Goal: Task Accomplishment & Management: Complete application form

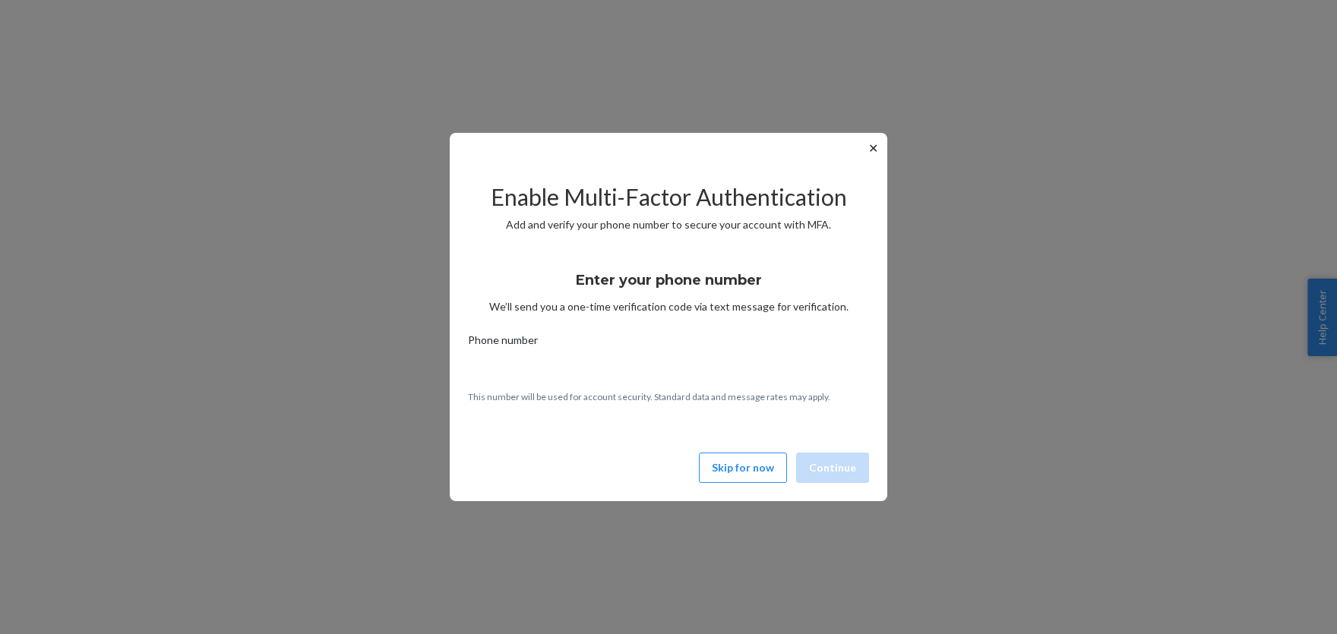
click at [756, 466] on button "Skip for now" at bounding box center [743, 468] width 88 height 30
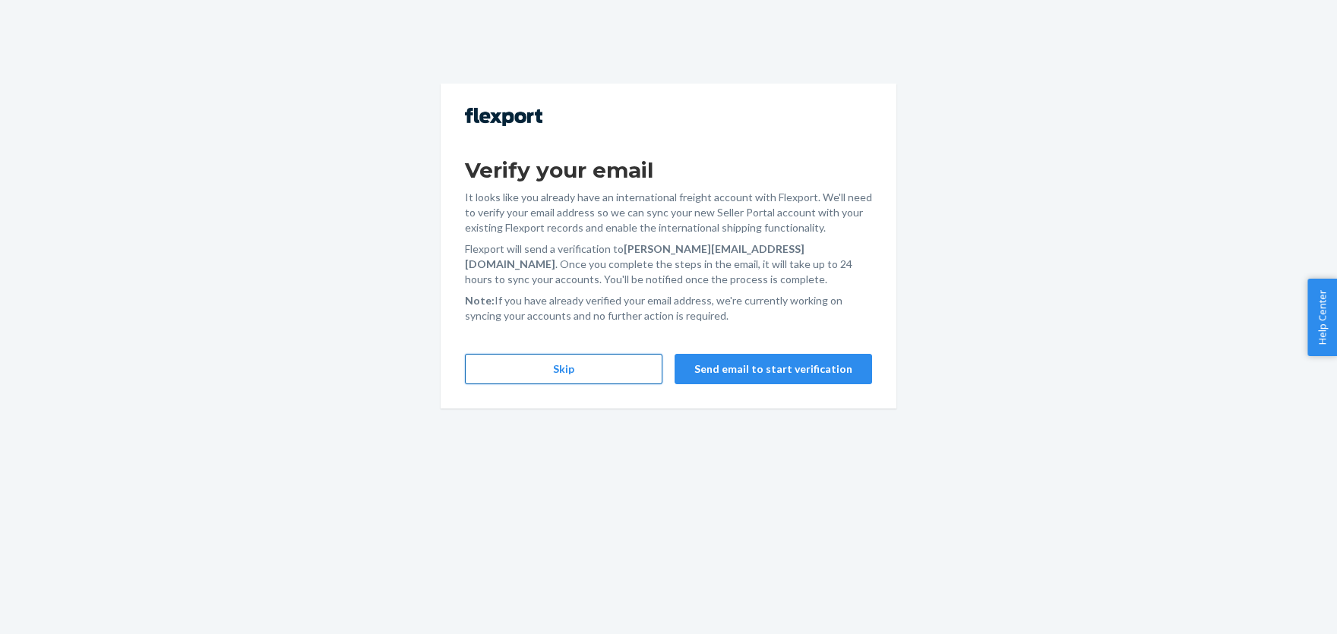
click at [543, 381] on button "Skip" at bounding box center [563, 369] width 197 height 30
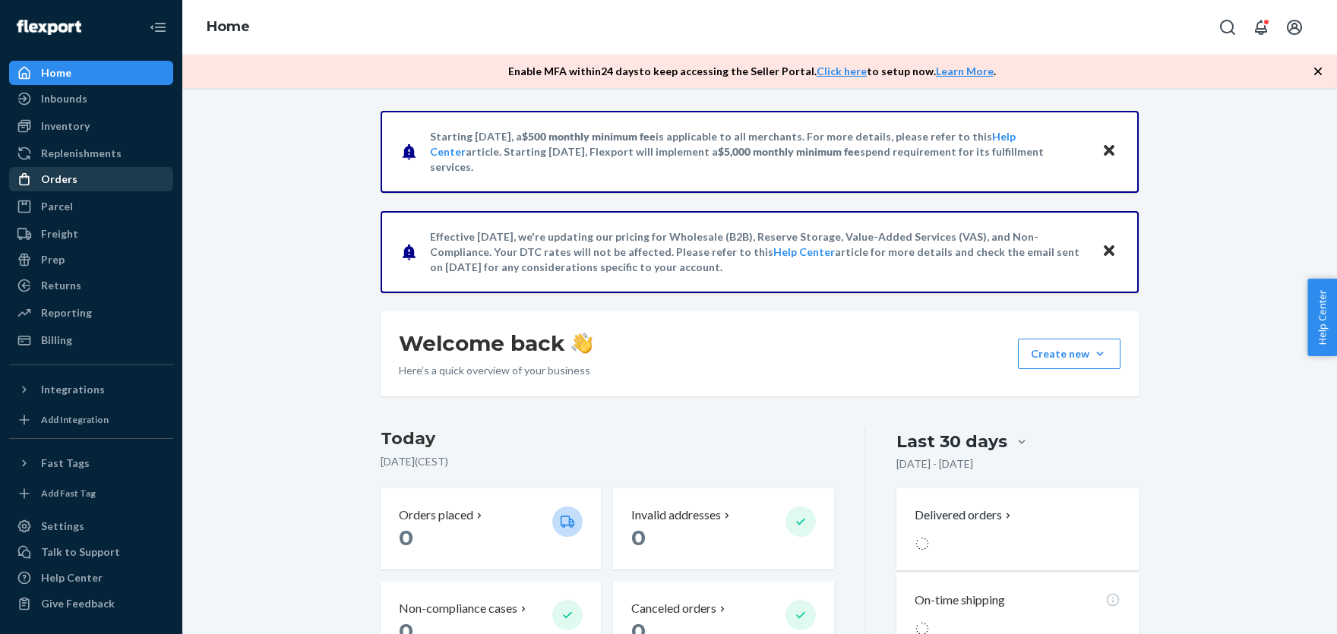
click at [52, 185] on div "Orders" at bounding box center [59, 179] width 36 height 15
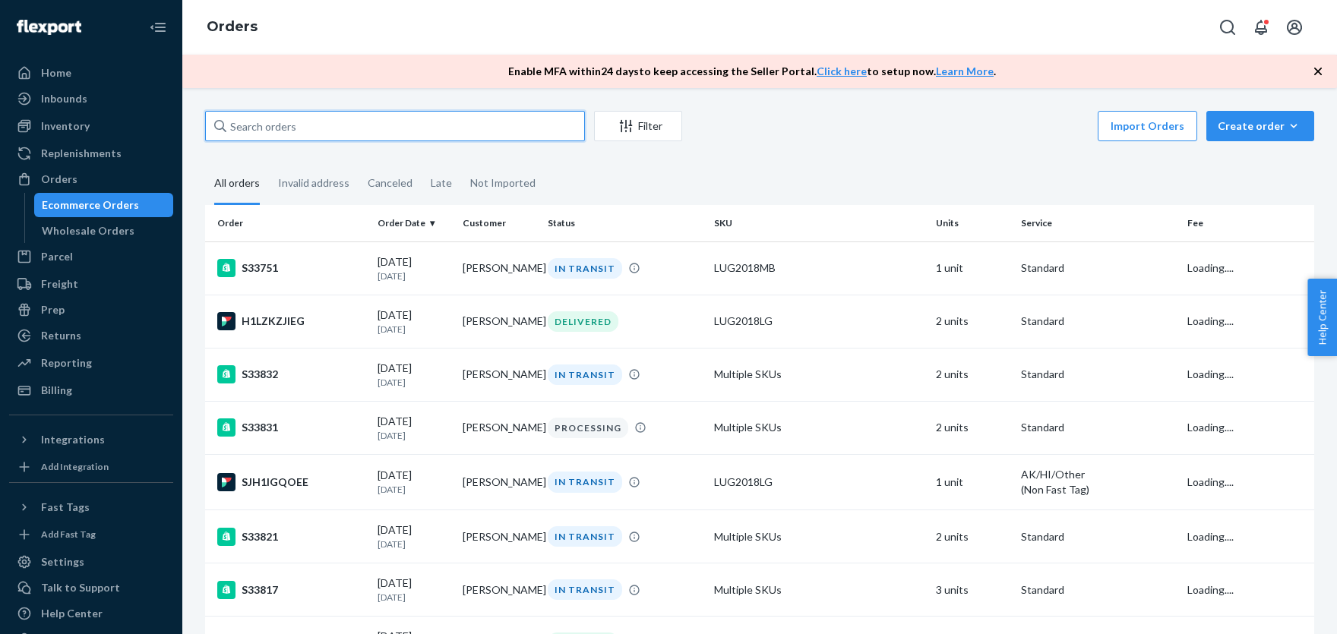
paste input "[PERSON_NAME]"
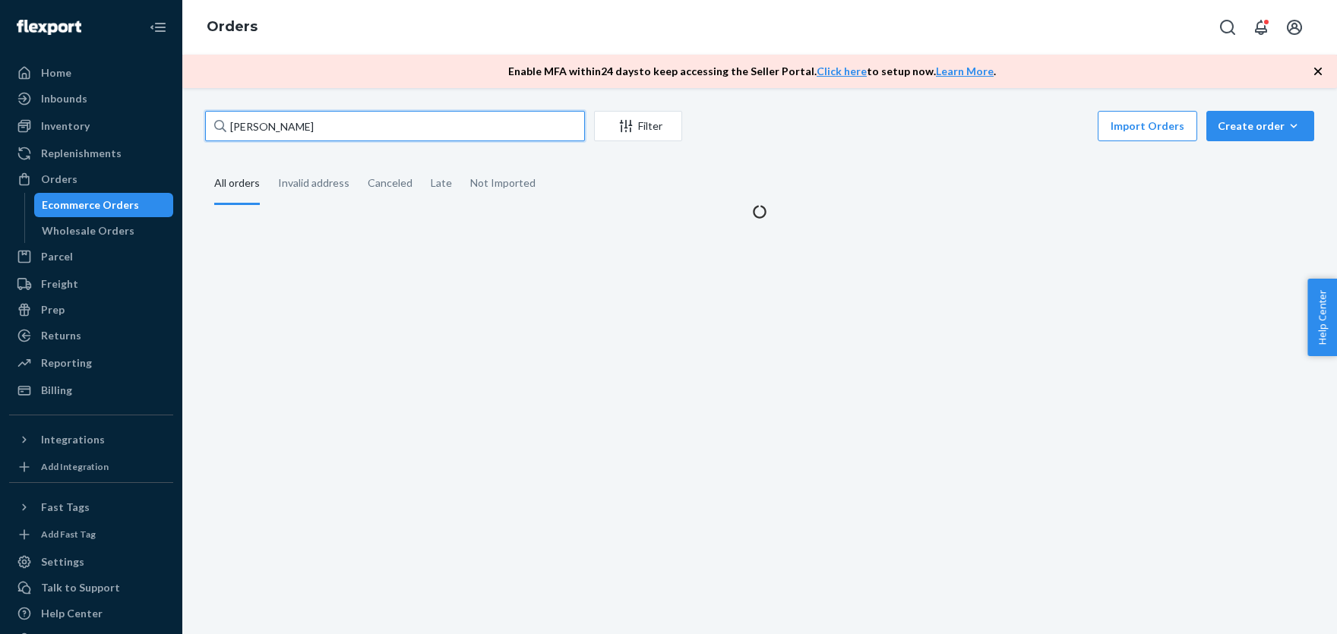
type input "[PERSON_NAME]"
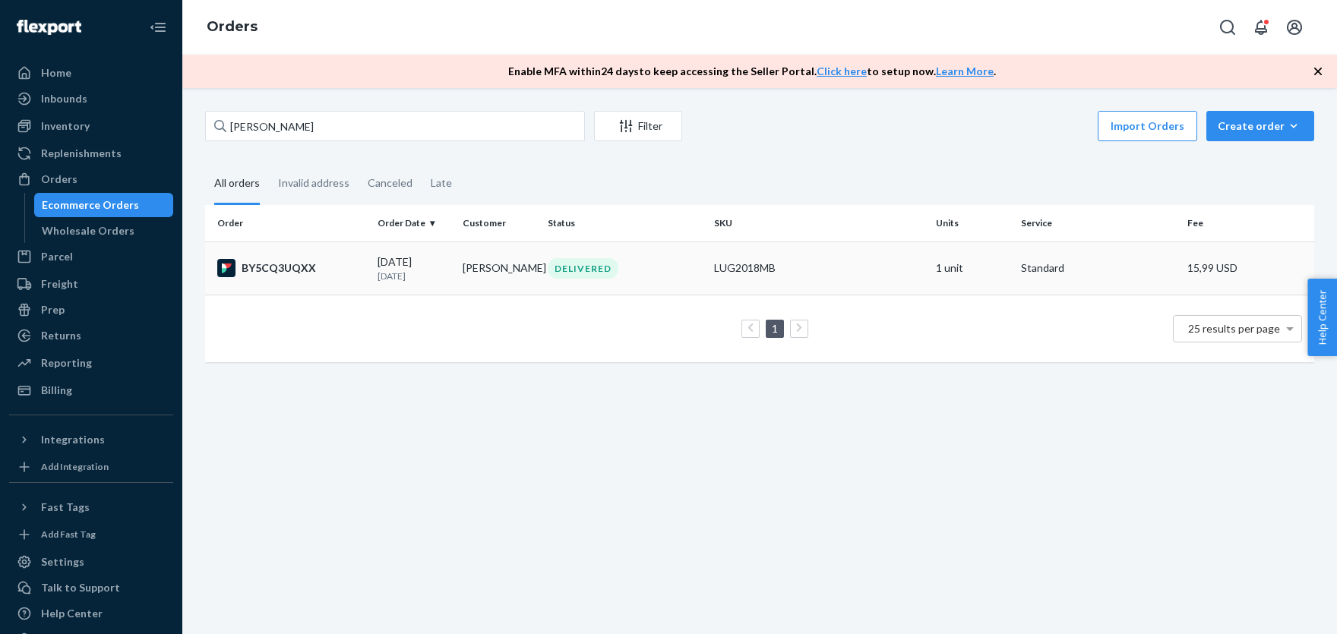
click at [782, 276] on div "LUG2018MB" at bounding box center [819, 268] width 210 height 15
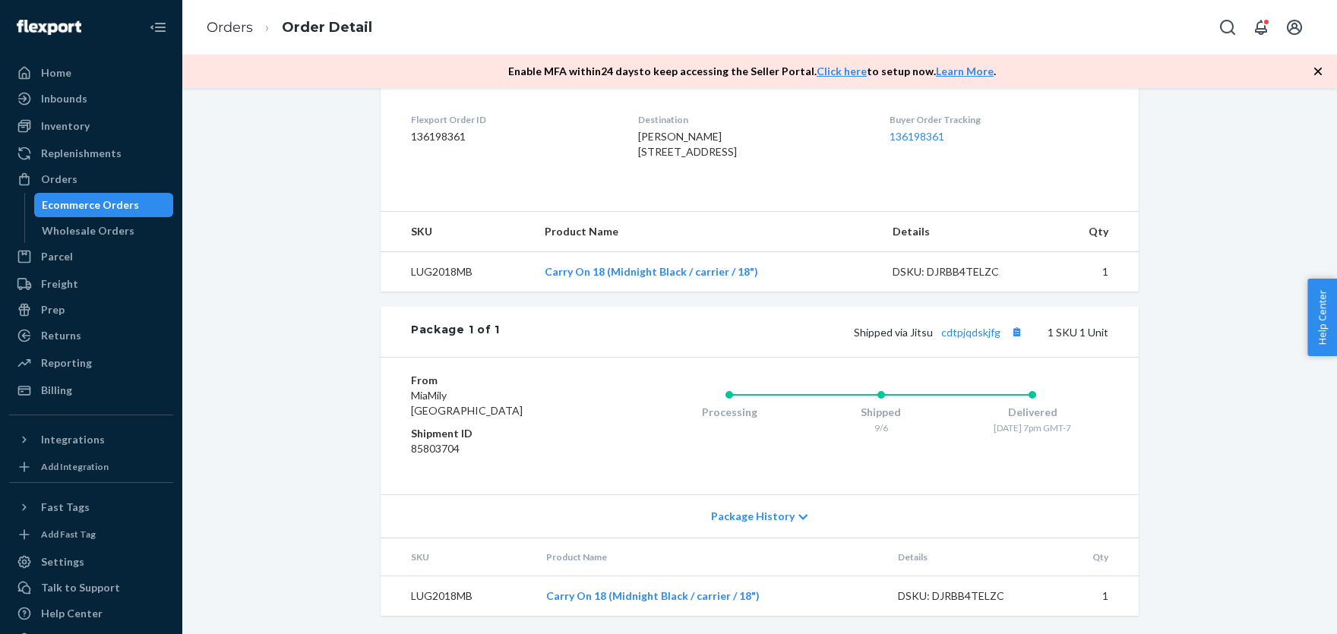
scroll to position [406, 0]
click at [962, 339] on link "cdtpjqdskjfg" at bounding box center [970, 332] width 59 height 13
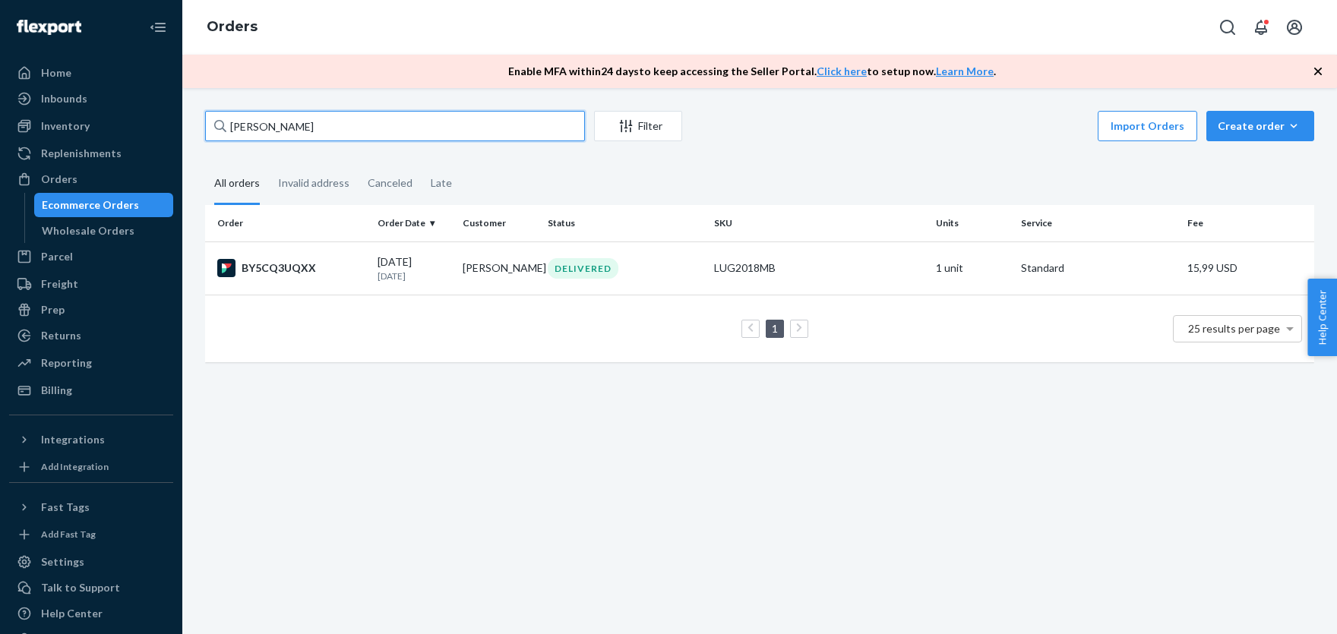
click at [358, 128] on input "[PERSON_NAME]" at bounding box center [395, 126] width 380 height 30
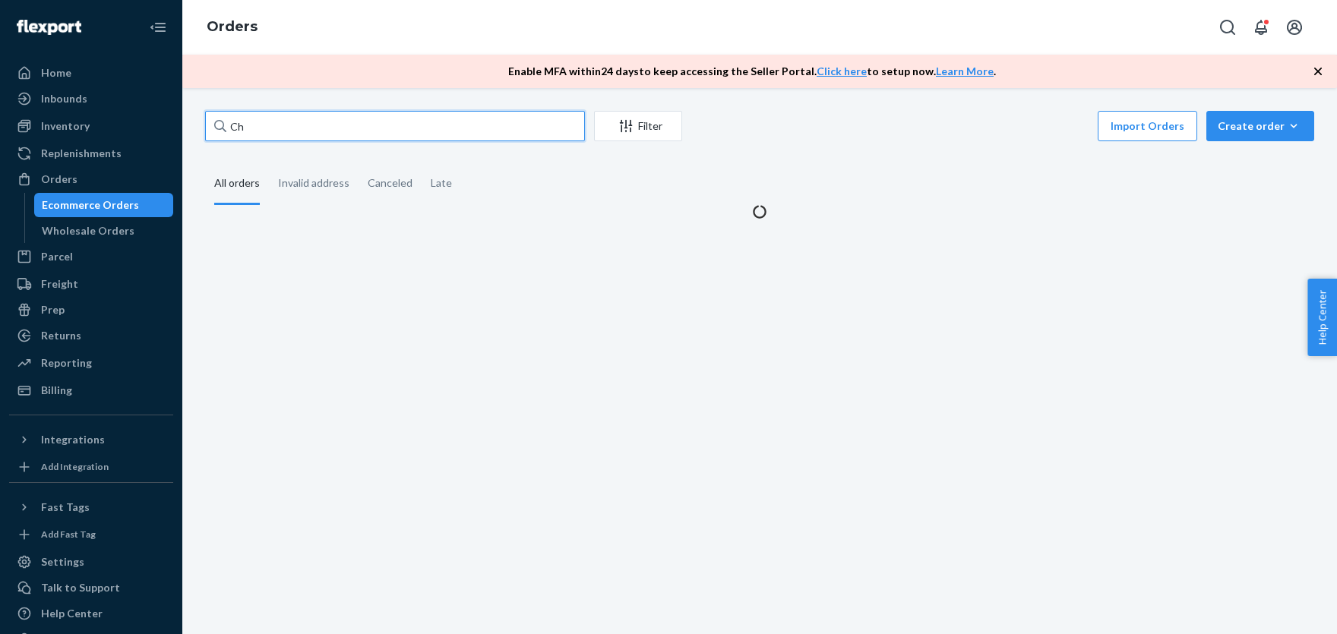
type input "C"
paste input "[PERSON_NAME]"
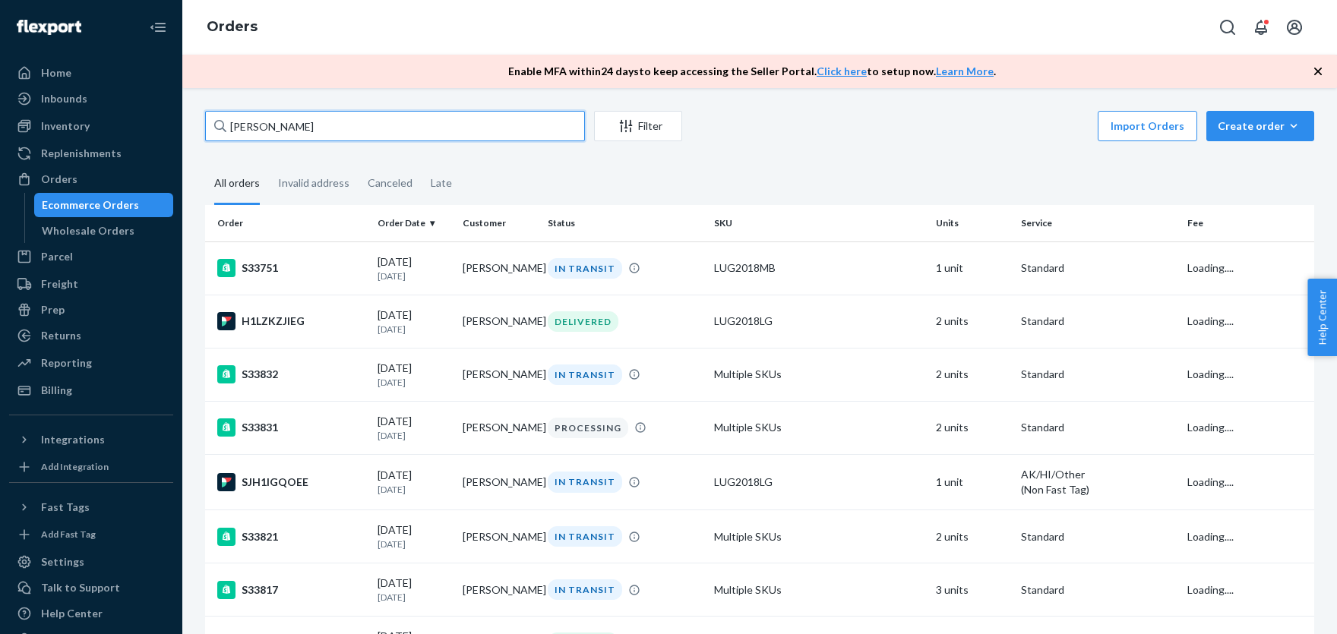
type input "[PERSON_NAME]"
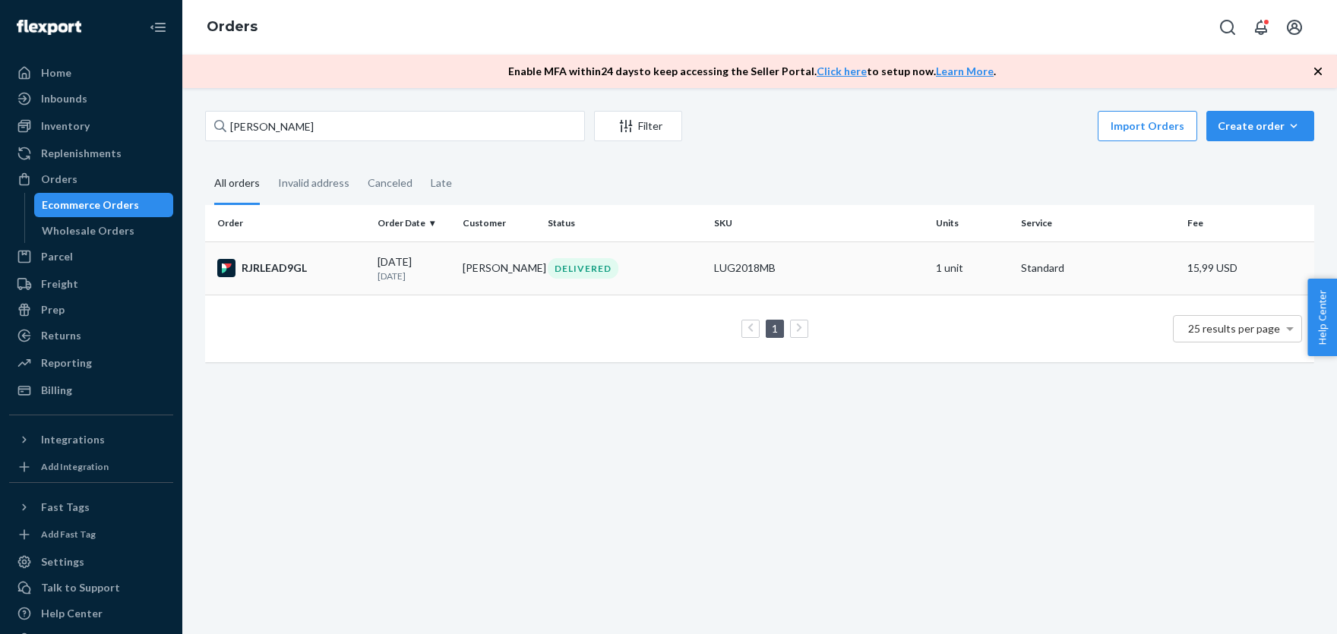
click at [673, 270] on div "DELIVERED" at bounding box center [625, 268] width 160 height 21
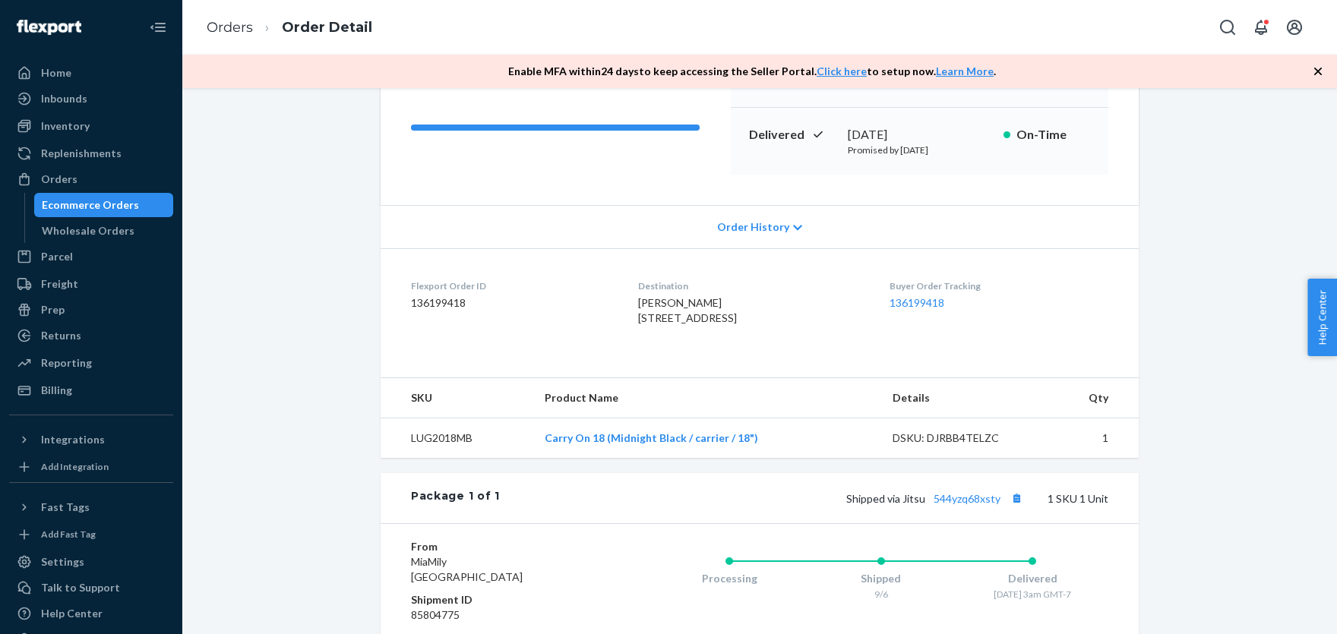
scroll to position [251, 0]
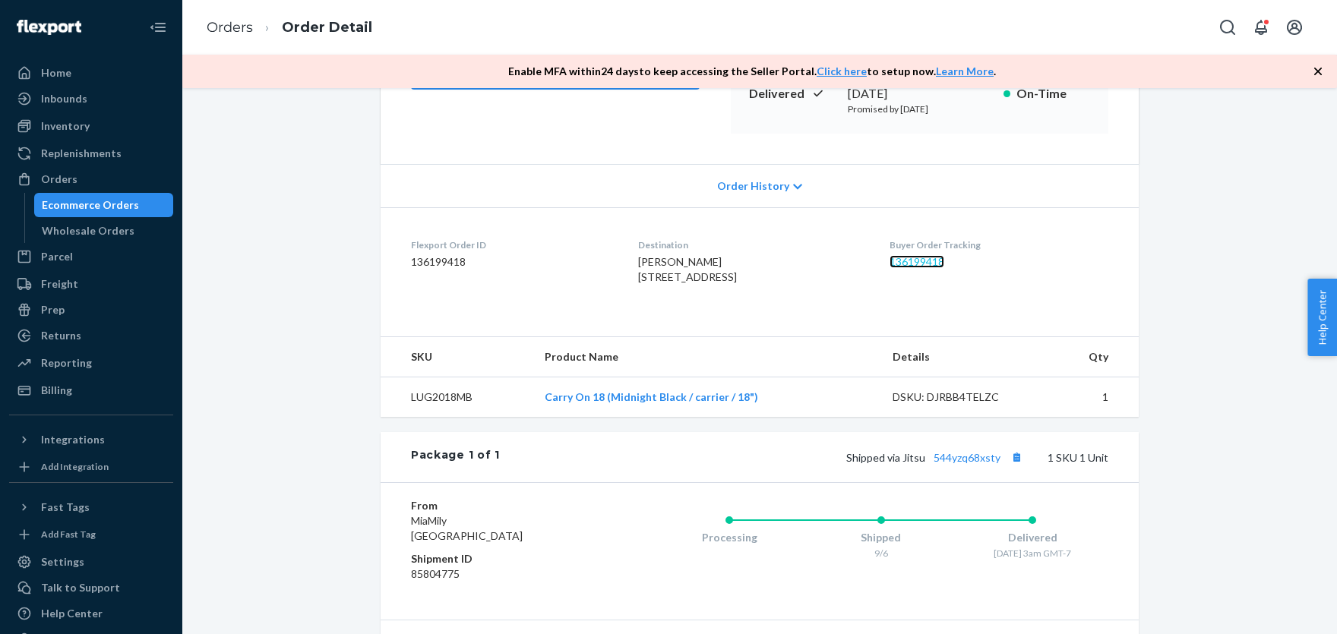
click at [918, 261] on link "136199418" at bounding box center [916, 261] width 55 height 13
click at [76, 118] on div "Inventory" at bounding box center [91, 125] width 161 height 21
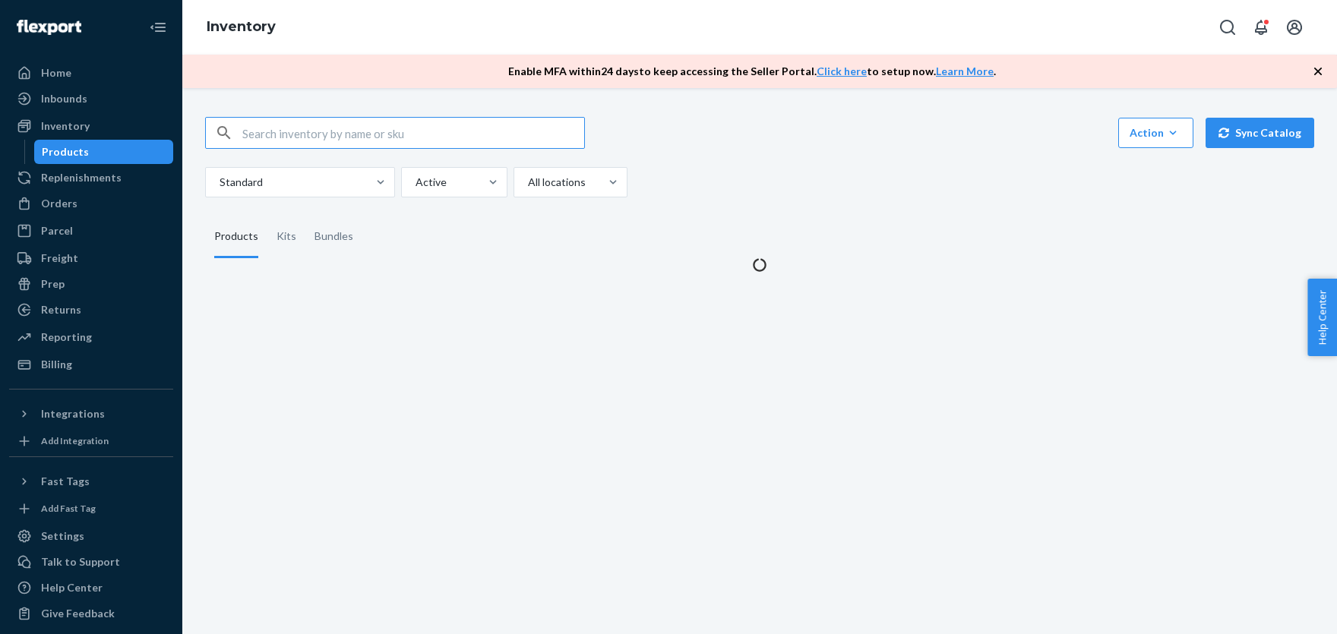
click at [289, 134] on input "text" at bounding box center [413, 133] width 342 height 30
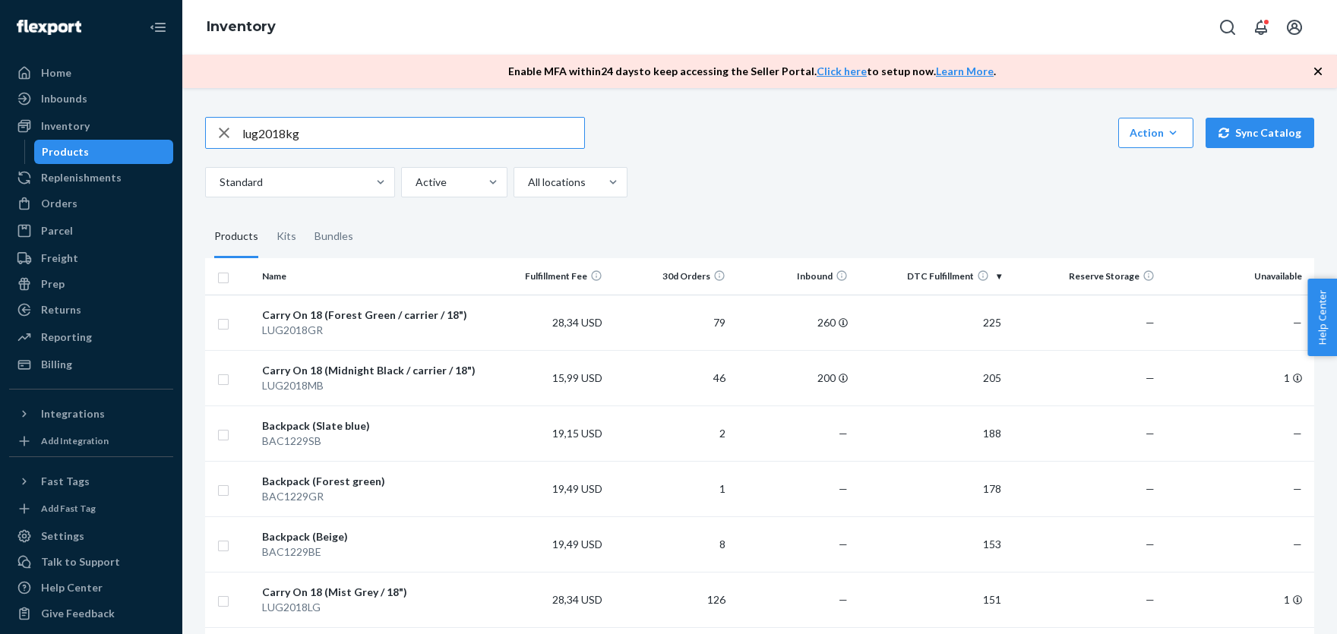
type input "lug2018kg"
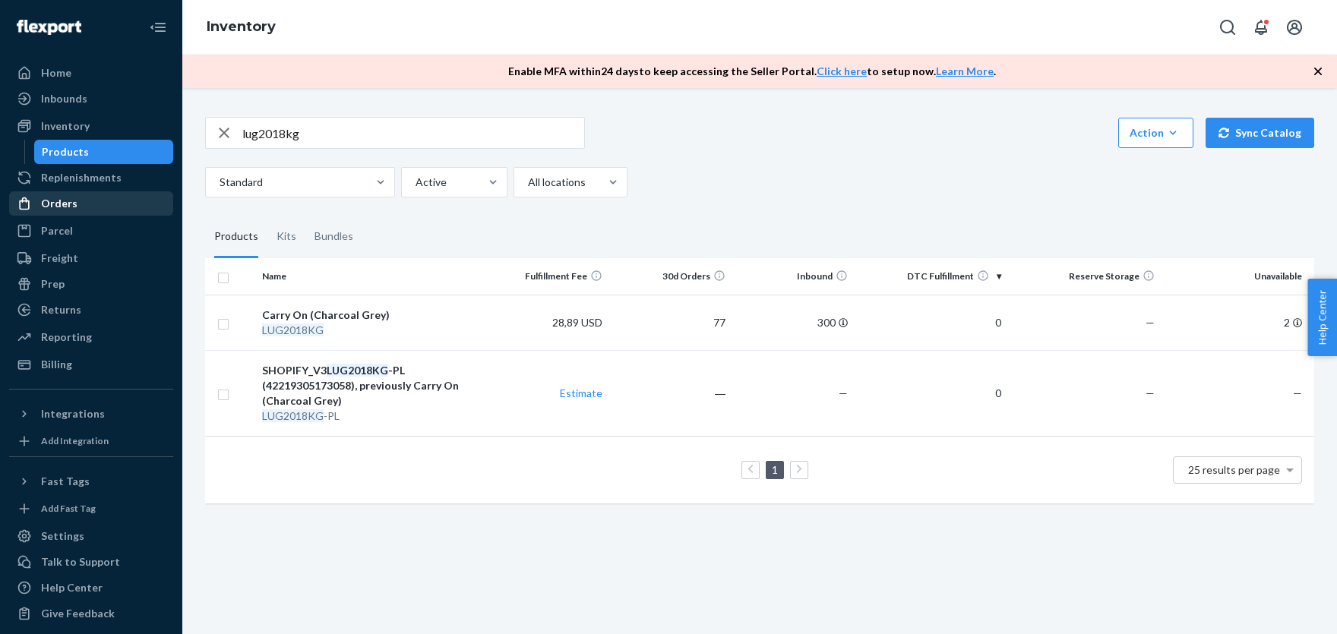
drag, startPoint x: 81, startPoint y: 207, endPoint x: 122, endPoint y: 205, distance: 41.0
click at [81, 206] on div "Orders" at bounding box center [91, 203] width 161 height 21
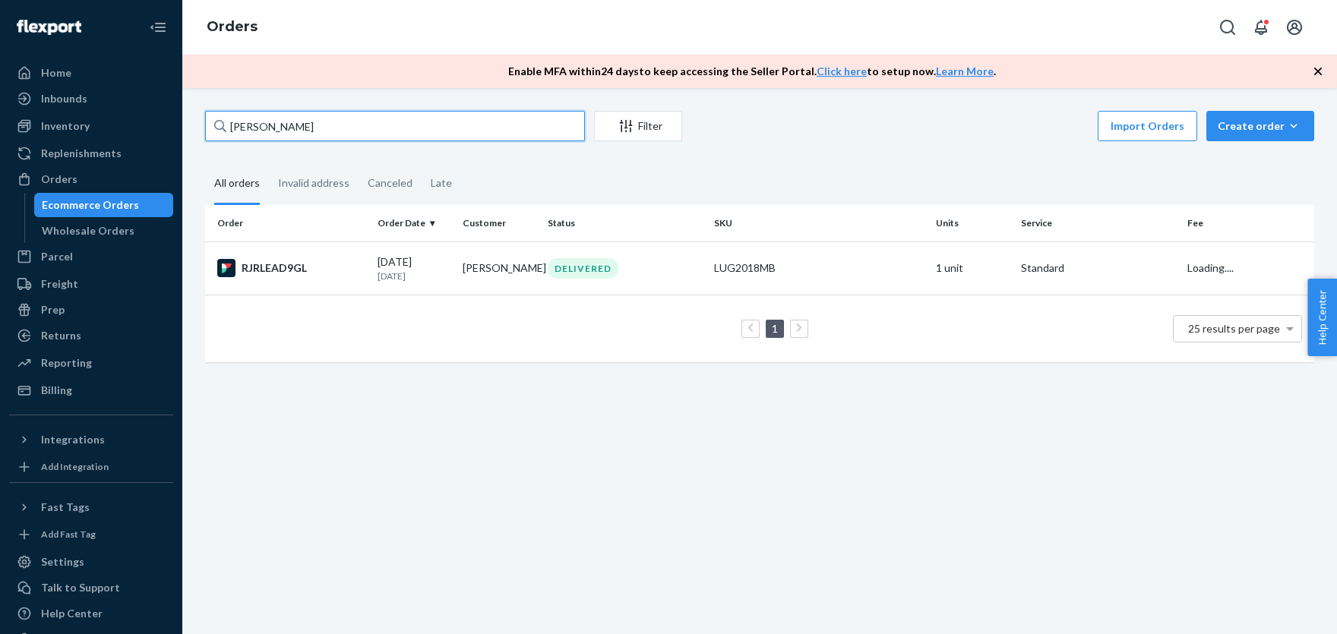
click at [299, 130] on input "[PERSON_NAME]" at bounding box center [395, 126] width 380 height 30
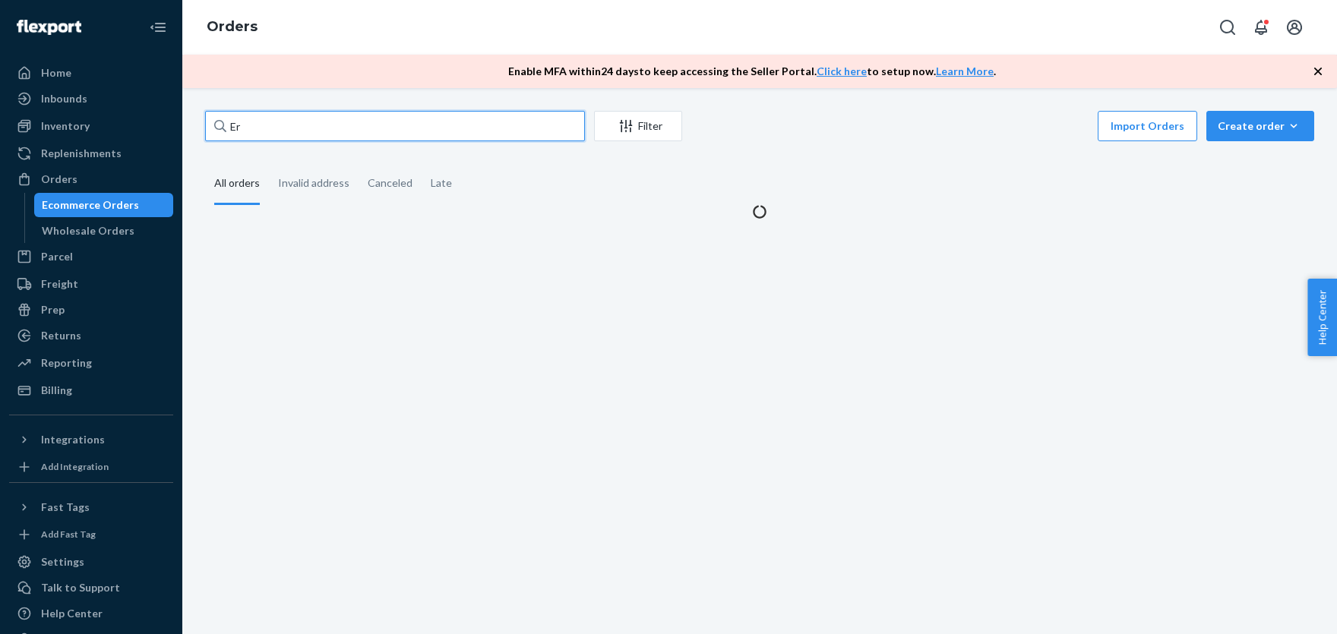
type input "E"
paste input "[PERSON_NAME]"
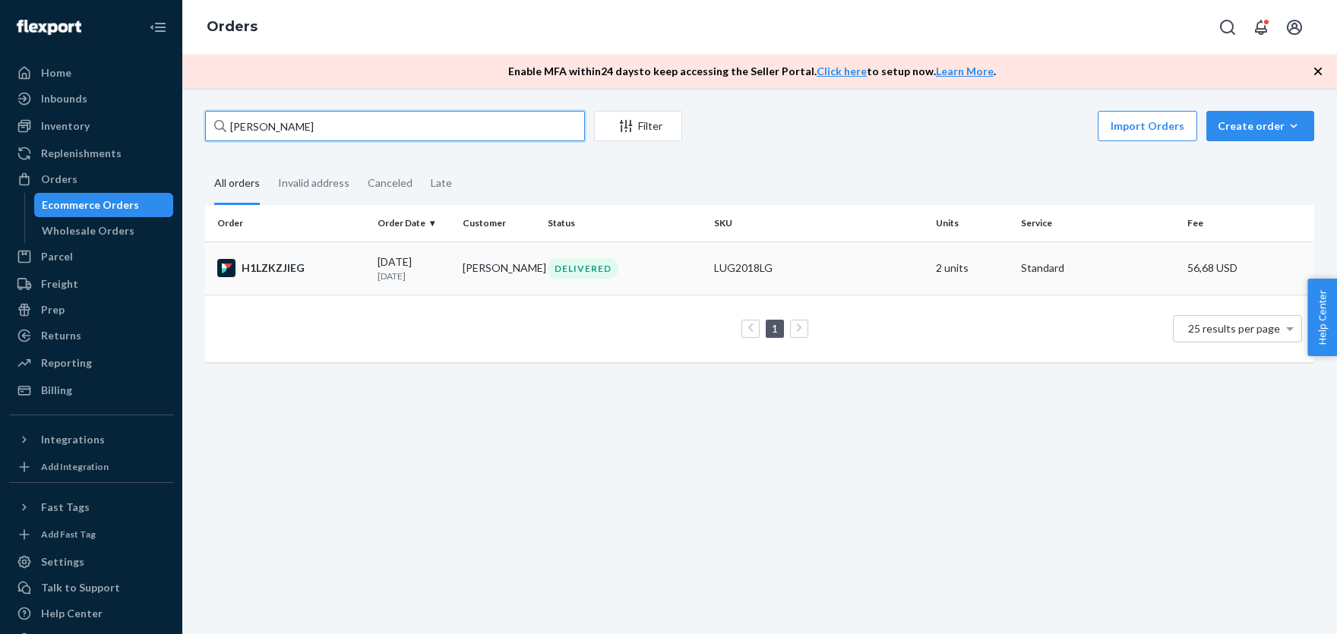
type input "[PERSON_NAME]"
click at [767, 277] on td "LUG2018LG" at bounding box center [819, 268] width 222 height 53
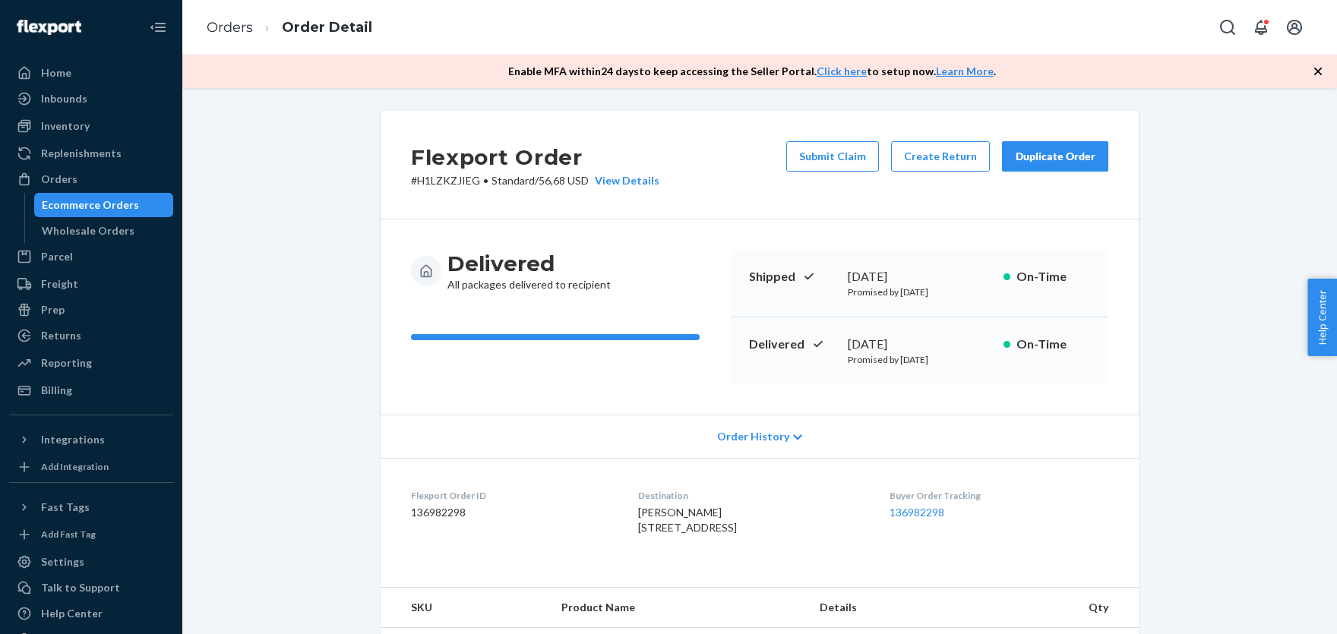
scroll to position [585, 0]
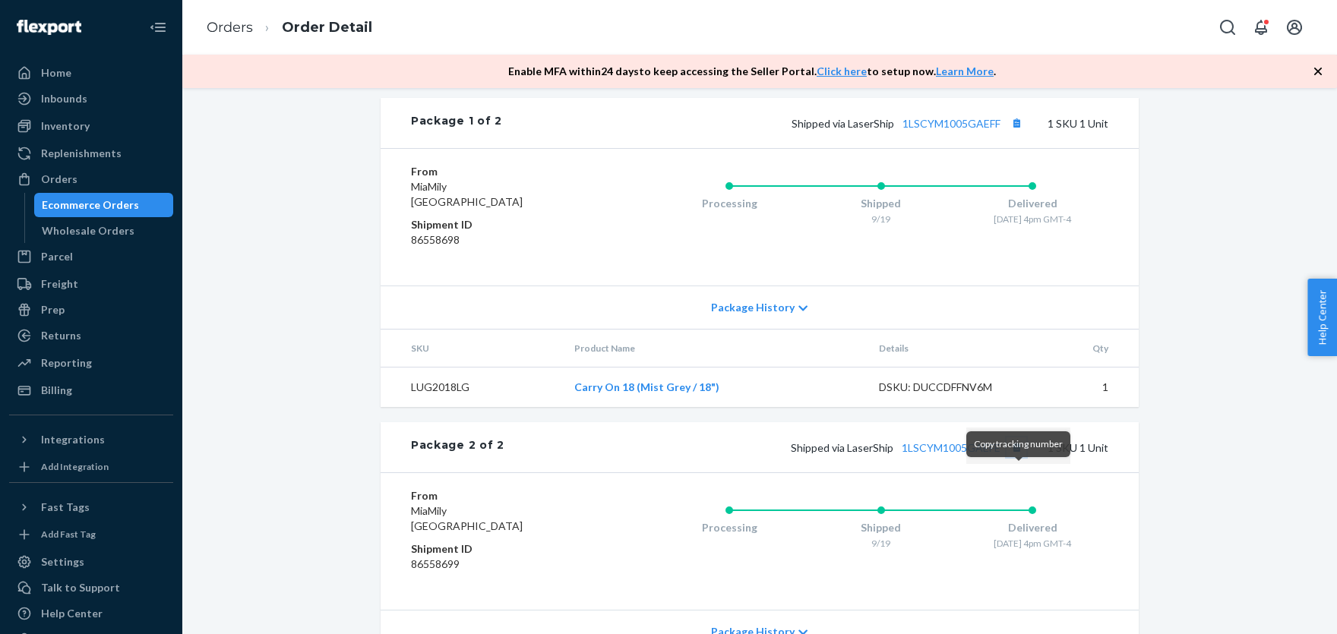
click at [1019, 457] on button "Copy tracking number" at bounding box center [1016, 448] width 20 height 20
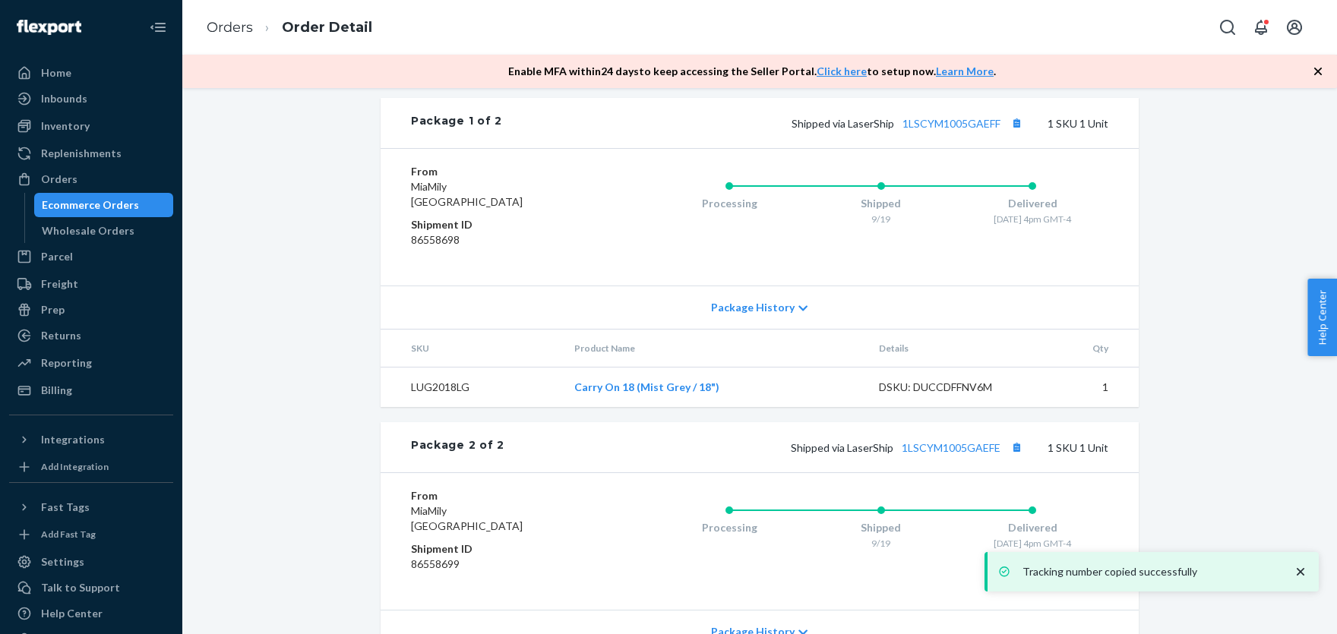
click at [859, 454] on span "Shipped via LaserShip 1LSCYM1005GAEFE" at bounding box center [908, 447] width 235 height 13
copy span "LaserShip"
click at [49, 175] on div "Orders" at bounding box center [59, 179] width 36 height 15
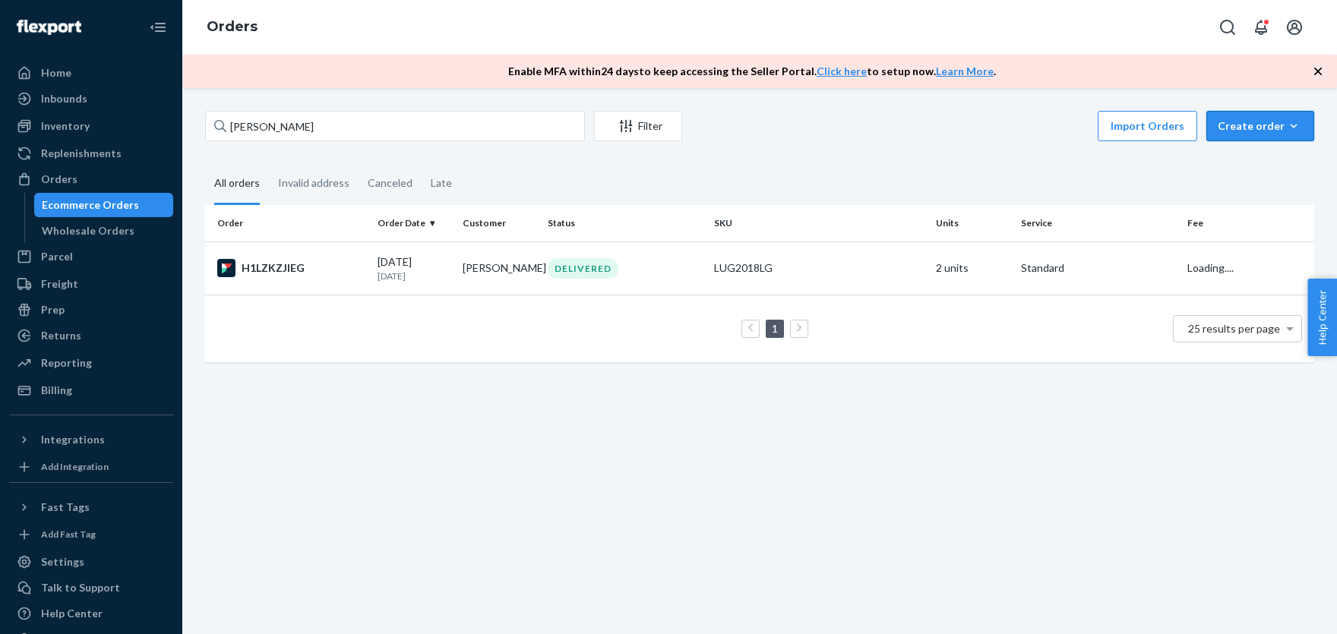
click at [1243, 122] on div "Create order" at bounding box center [1260, 125] width 85 height 15
click at [1246, 162] on span "Ecommerce order" at bounding box center [1269, 162] width 94 height 11
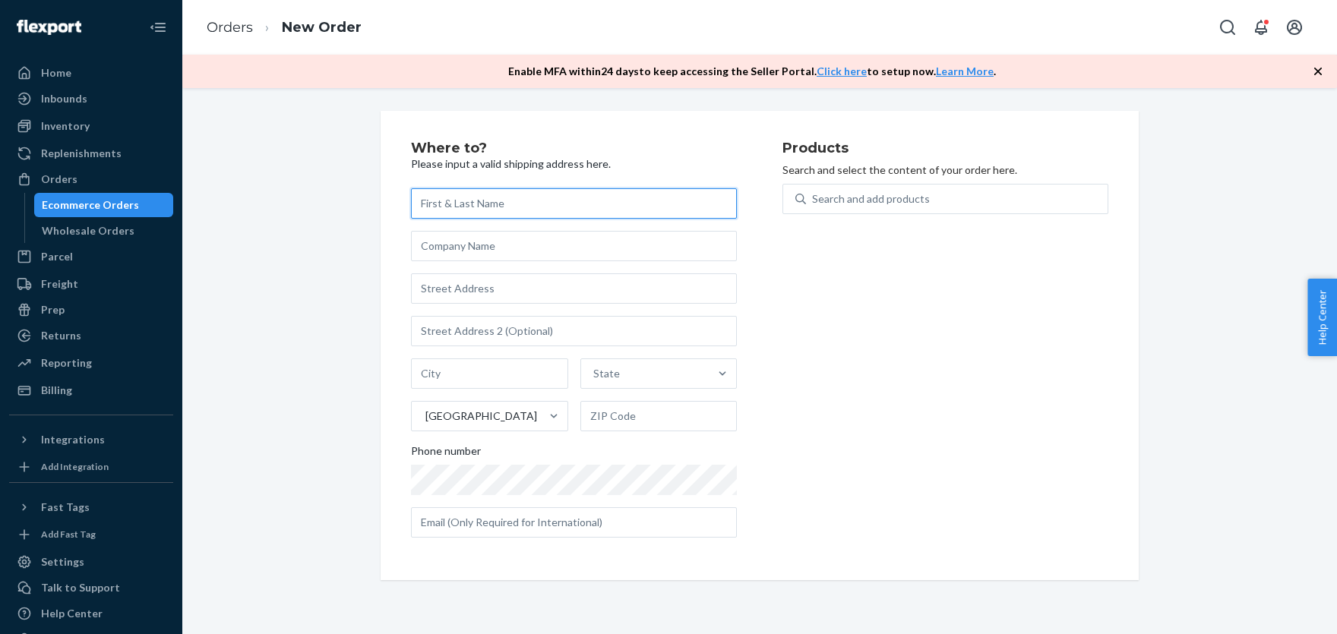
paste input "[PERSON_NAME]"
type input "[PERSON_NAME]"
paste input "[STREET_ADDRESS]"
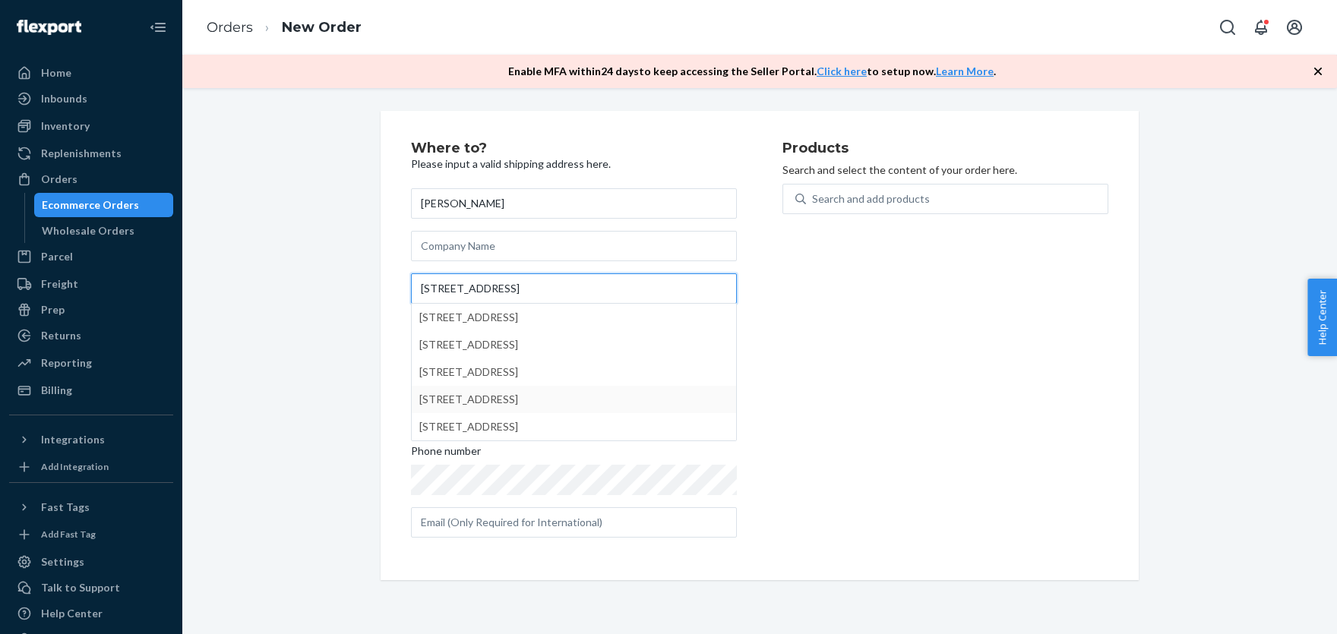
type input "[STREET_ADDRESS]"
click at [309, 321] on div "Where to? Please input a valid shipping address here. [PERSON_NAME][GEOGRAPHIC_…" at bounding box center [760, 345] width 1132 height 469
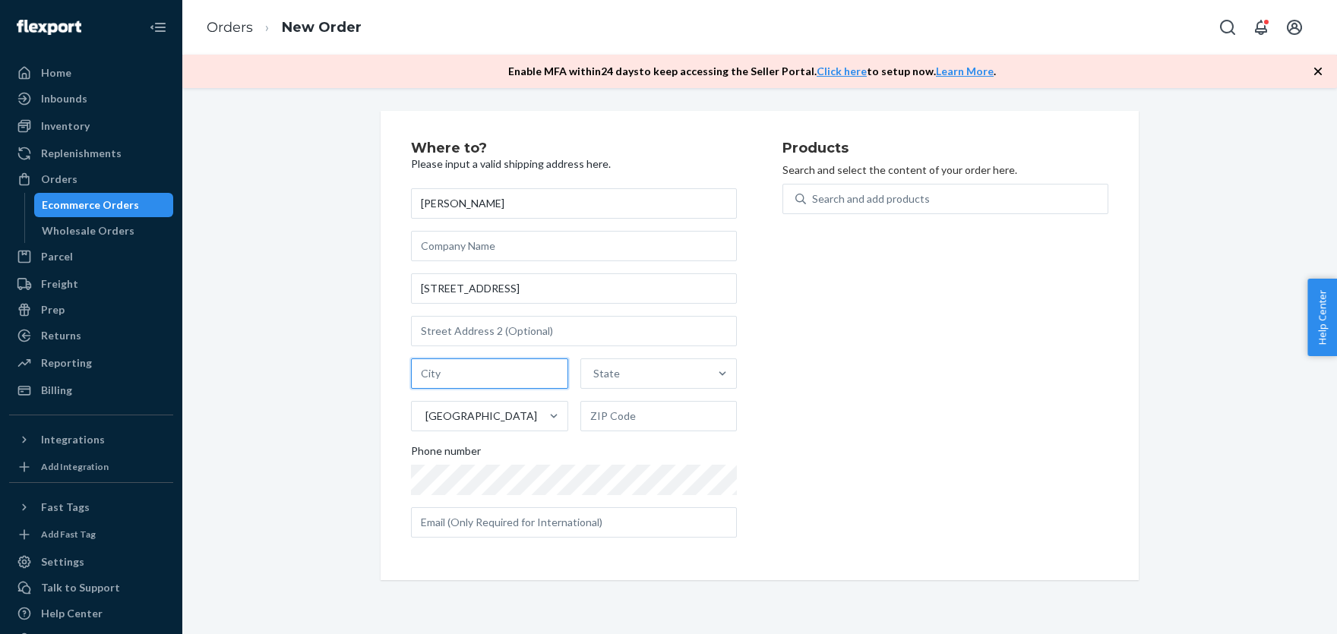
paste input "[GEOGRAPHIC_DATA]"
type input "[GEOGRAPHIC_DATA]"
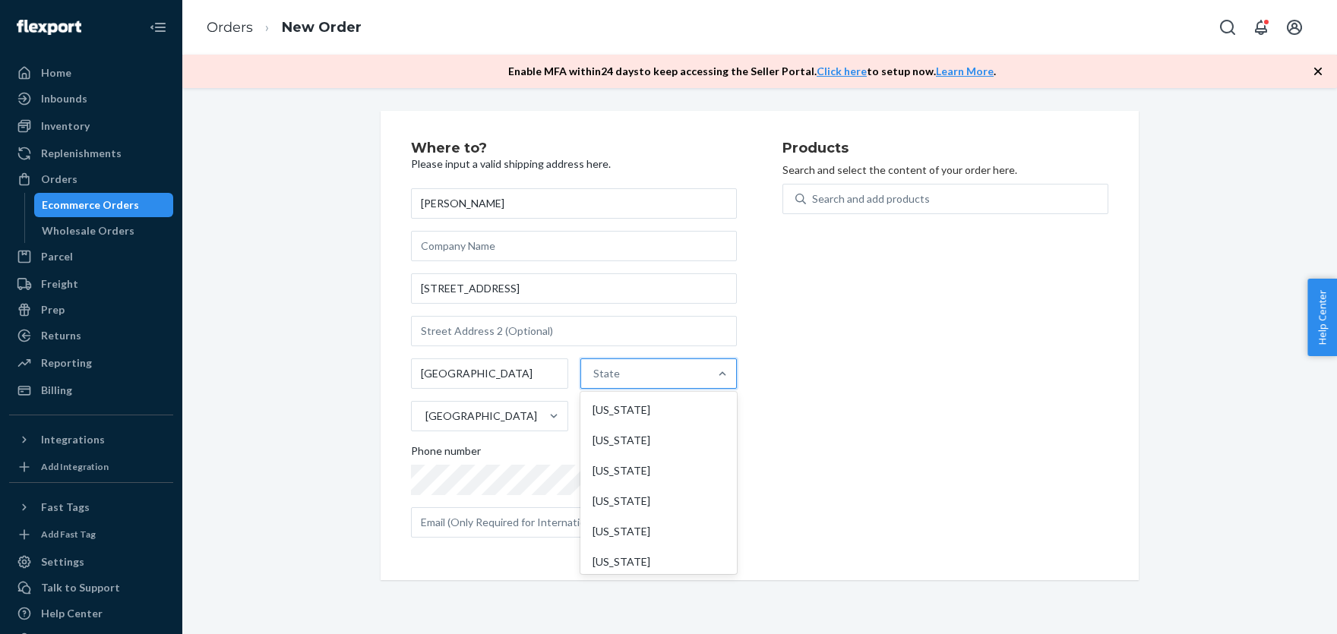
paste input "n"
type input "new"
click at [615, 501] on div "[US_STATE]" at bounding box center [656, 501] width 153 height 30
click at [611, 381] on input "new" at bounding box center [600, 373] width 21 height 15
click at [643, 414] on input "text" at bounding box center [658, 416] width 157 height 30
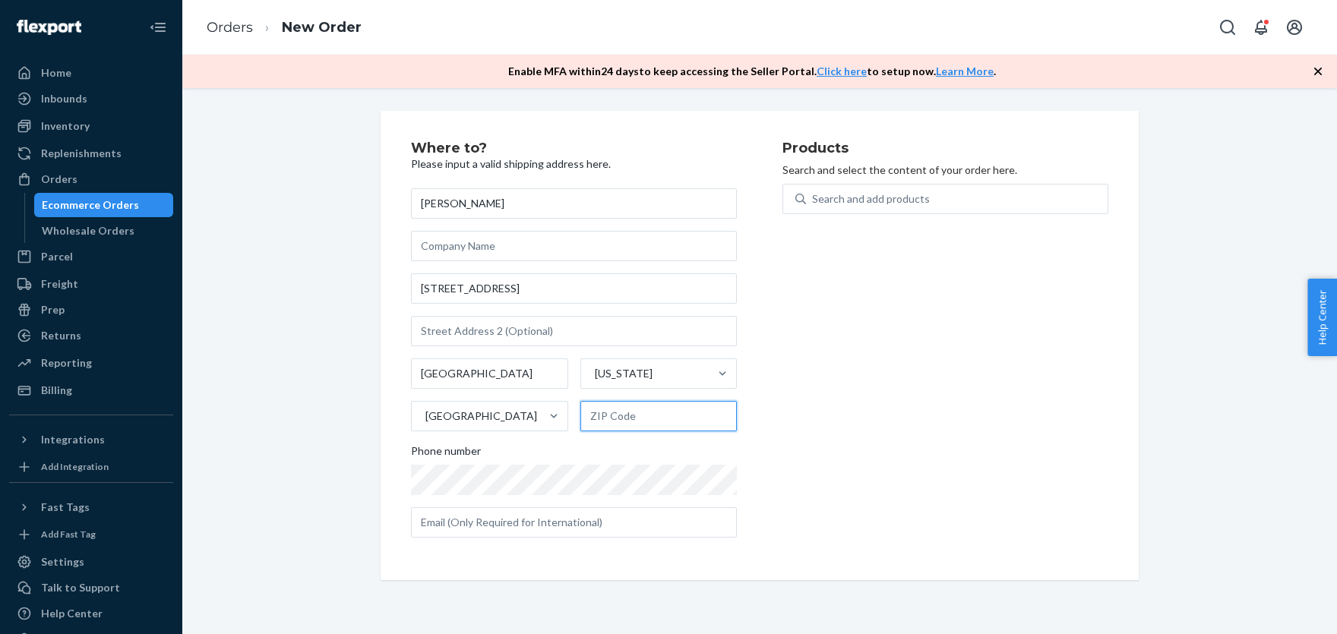
paste input "11429-2135"
type input "11429-2135"
click at [835, 182] on div "Products Search and select the content of your order here. Search and add produ…" at bounding box center [945, 345] width 326 height 409
click at [832, 199] on div "Search and add products" at bounding box center [871, 198] width 118 height 15
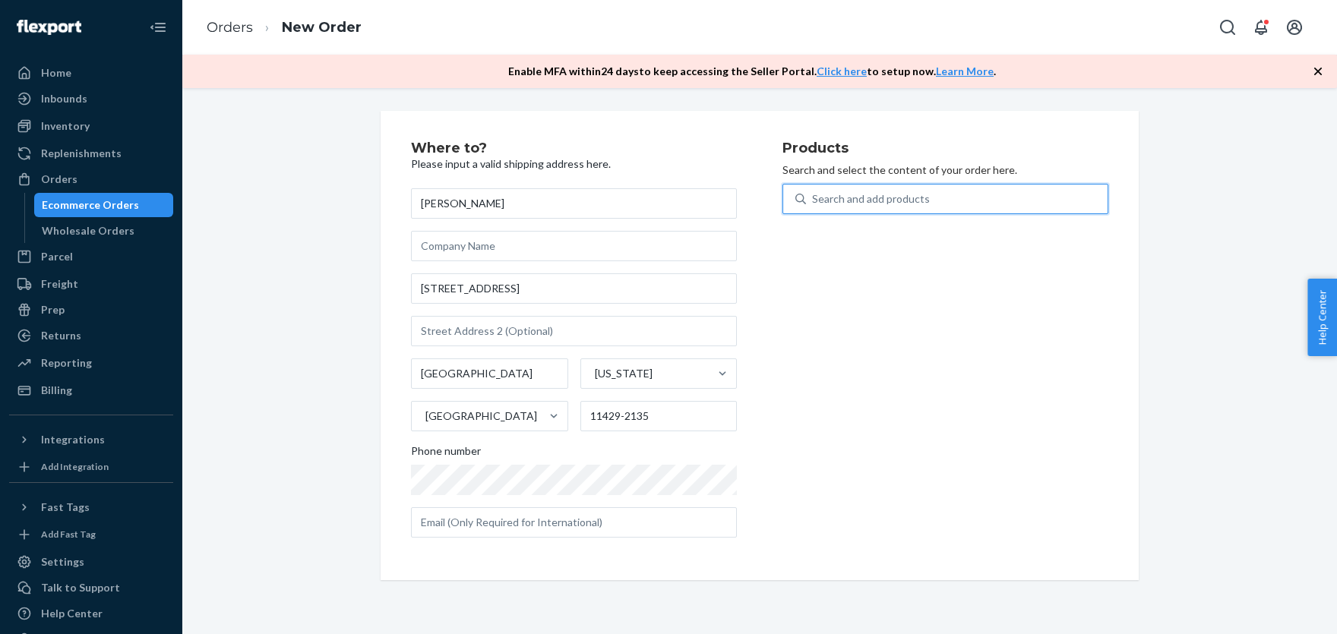
paste input "LUG2018MB"
type input "LUG2018MB"
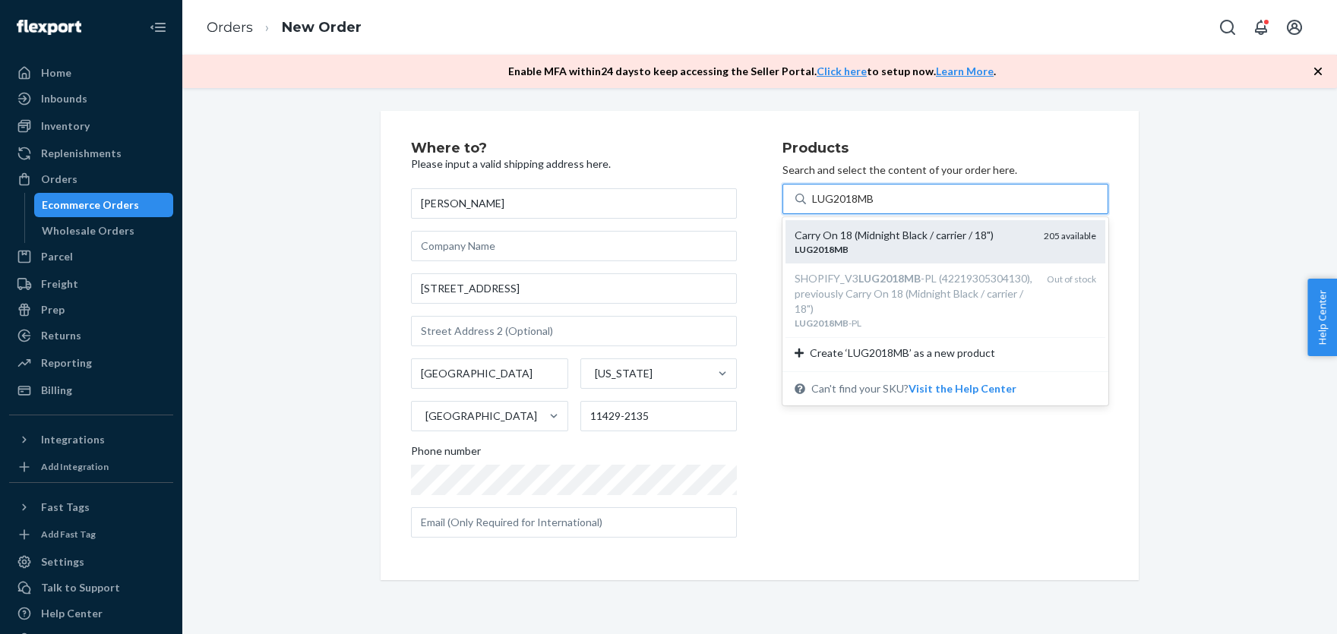
click at [820, 229] on div "Carry On 18 (Midnight Black / carrier / 18")" at bounding box center [913, 235] width 237 height 15
click at [820, 207] on input "LUG2018MB" at bounding box center [844, 198] width 64 height 15
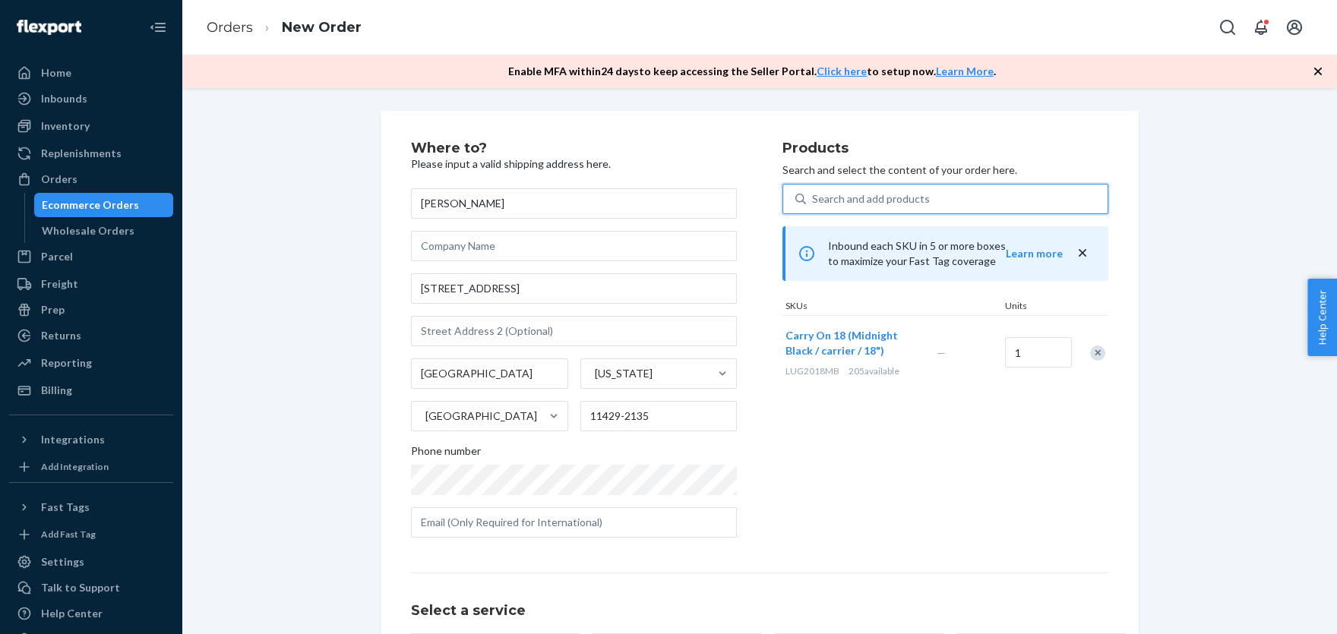
scroll to position [151, 0]
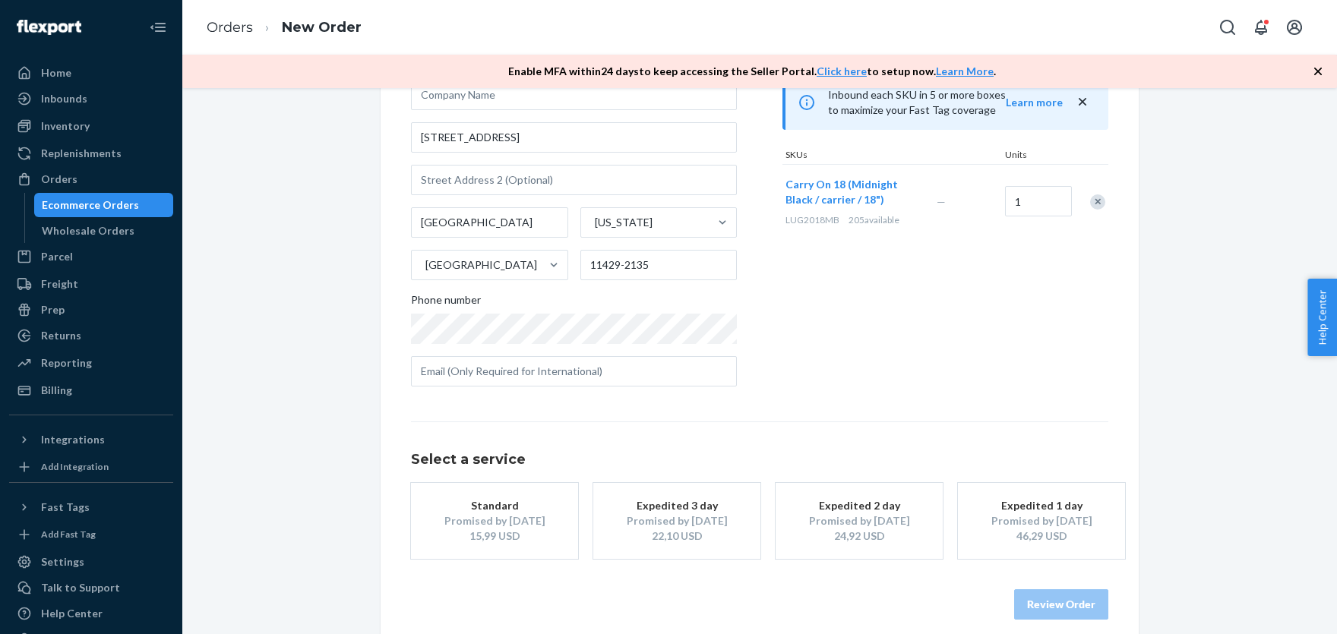
click at [467, 499] on div "Standard" at bounding box center [495, 505] width 122 height 15
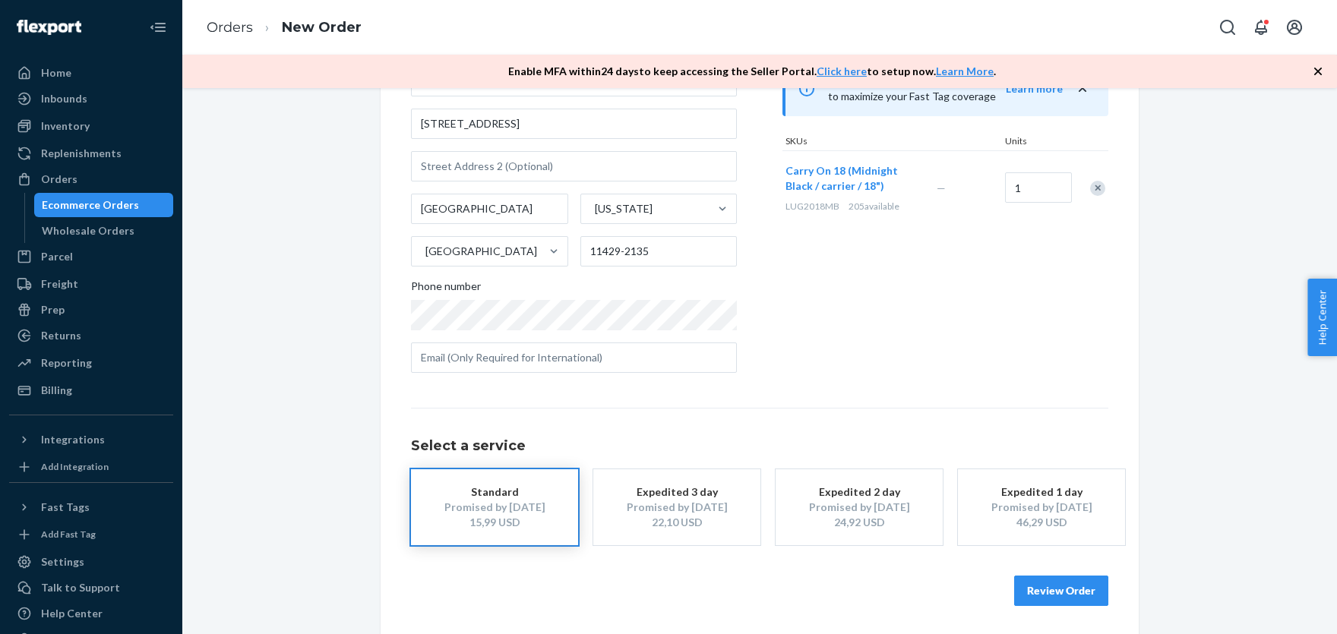
scroll to position [166, 0]
click at [1050, 581] on button "Review Order" at bounding box center [1061, 589] width 94 height 30
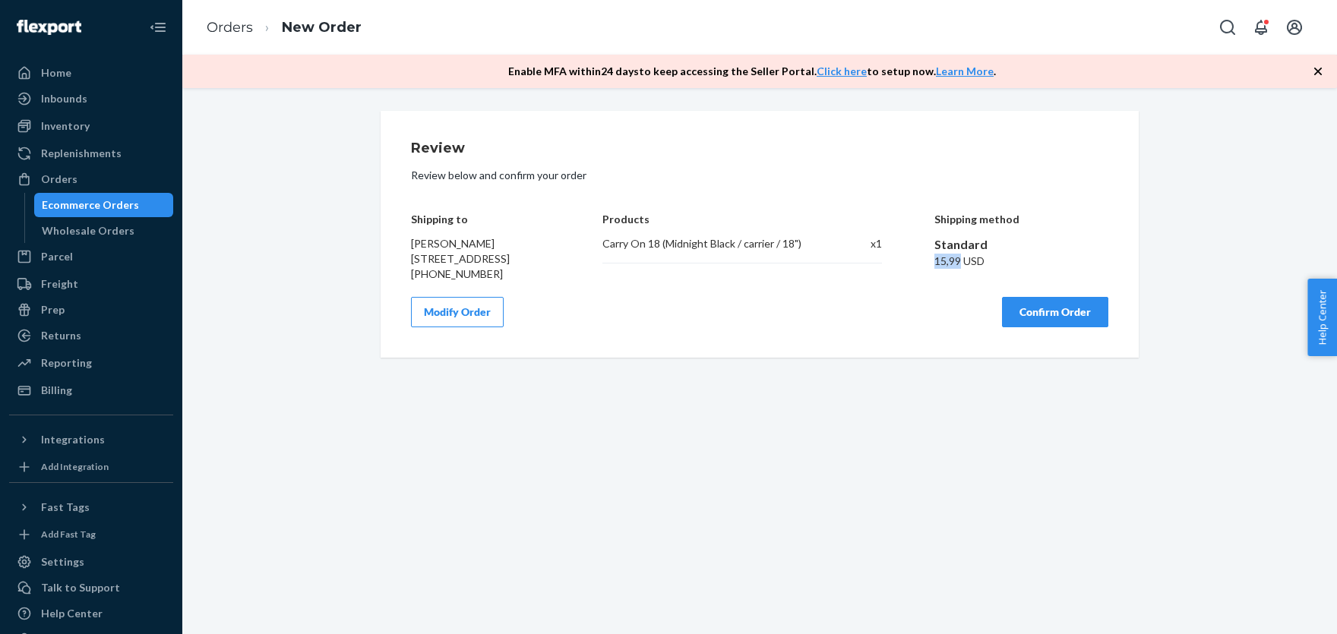
drag, startPoint x: 932, startPoint y: 265, endPoint x: 958, endPoint y: 264, distance: 25.9
click at [959, 264] on div "Shipping to [PERSON_NAME] [STREET_ADDRESS] [PHONE_NUMBER] Products Carry On 18 …" at bounding box center [759, 236] width 697 height 91
copy div "15,99"
click at [1047, 327] on button "Confirm Order" at bounding box center [1055, 312] width 106 height 30
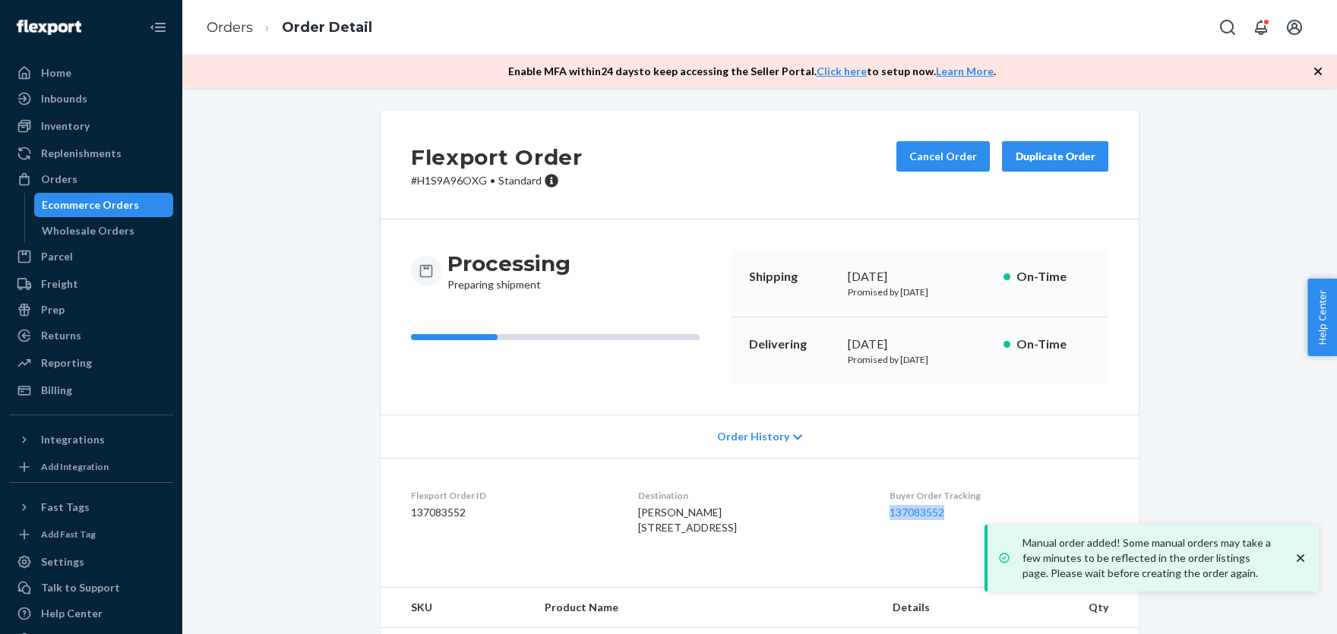
drag, startPoint x: 904, startPoint y: 516, endPoint x: 965, endPoint y: 511, distance: 60.9
click at [973, 517] on dl "Flexport Order ID 137083552 Destination [PERSON_NAME] [STREET_ADDRESS] US Buyer…" at bounding box center [760, 515] width 758 height 114
copy link "137083552"
click at [61, 259] on div "Parcel" at bounding box center [57, 256] width 32 height 15
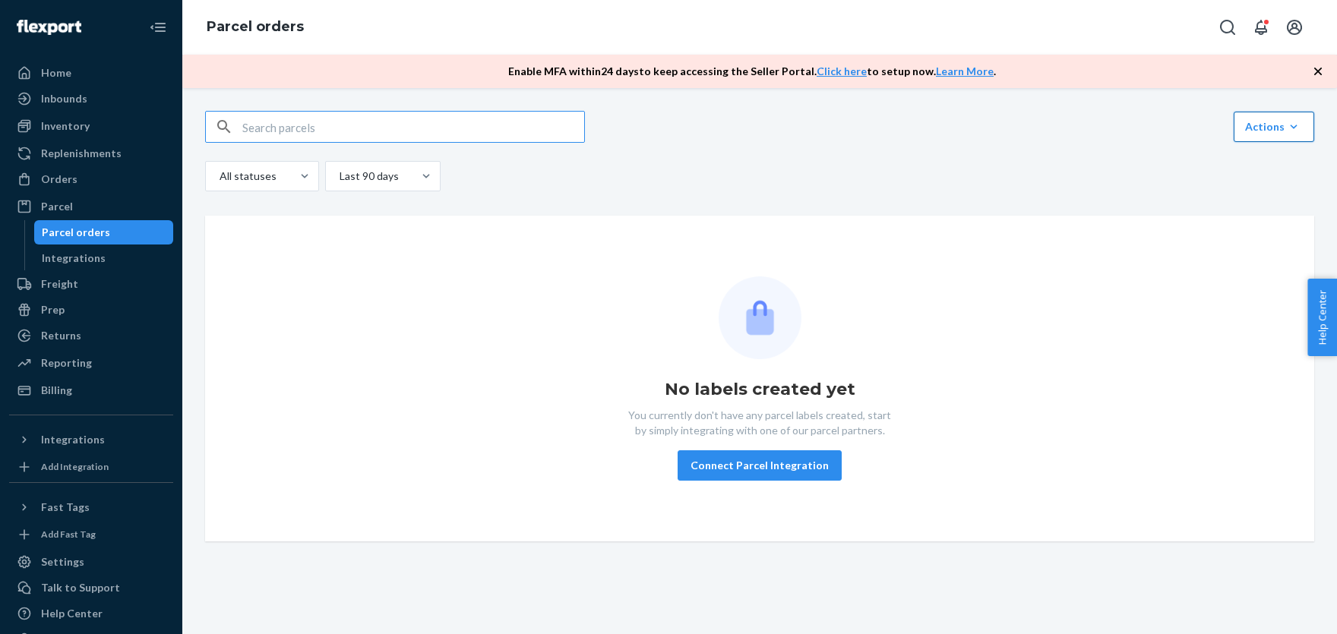
click at [1247, 124] on button "Link Parcels to Flexport Freight Shipments Cancel Parcel Orders Create Parcel O…" at bounding box center [1274, 127] width 81 height 30
click at [894, 131] on div "Link Parcels to Flexport Freight Shipments Cancel Parcel Orders Create Parcel O…" at bounding box center [759, 127] width 1109 height 32
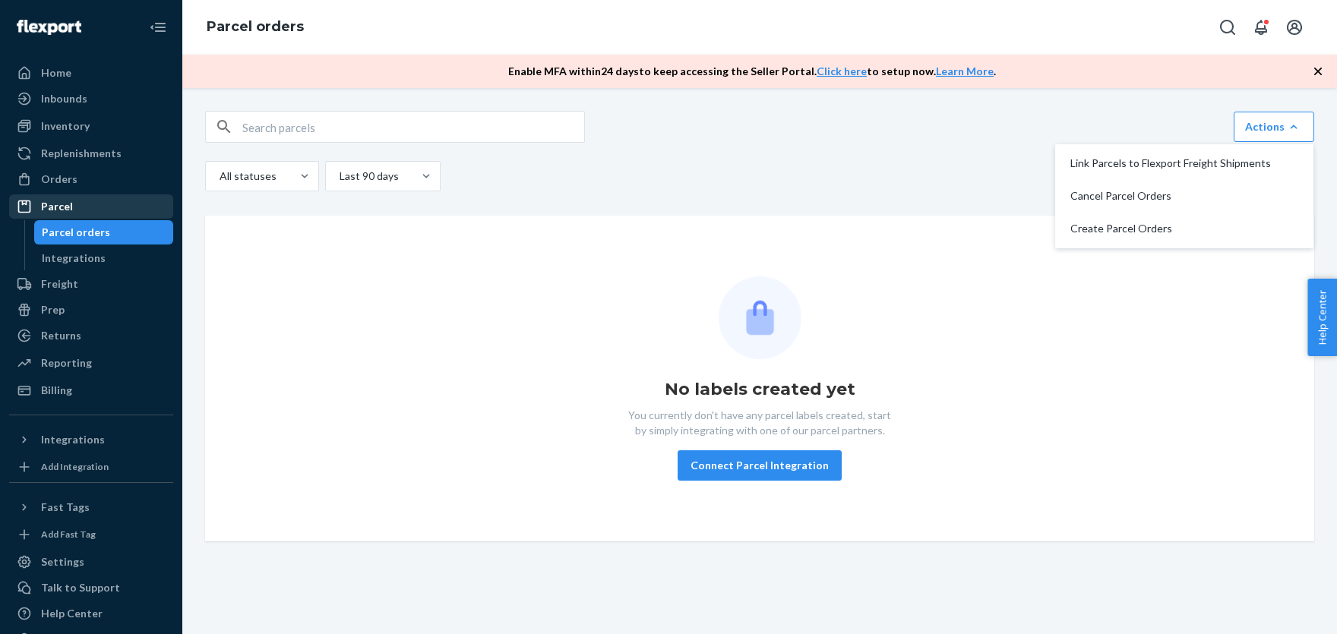
click at [56, 204] on div "Parcel" at bounding box center [57, 206] width 32 height 15
click at [55, 185] on div "Orders" at bounding box center [59, 179] width 36 height 15
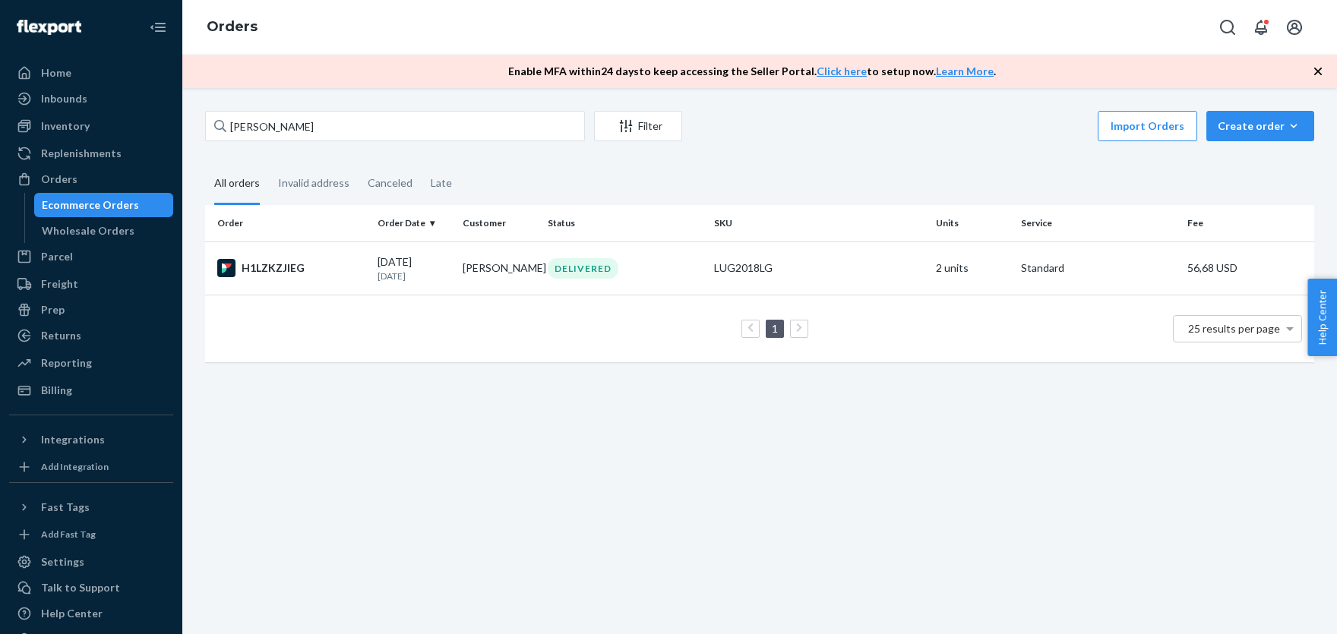
drag, startPoint x: 1282, startPoint y: 120, endPoint x: 1209, endPoint y: 169, distance: 88.3
click at [1281, 121] on div "Create order" at bounding box center [1260, 125] width 85 height 15
click at [1247, 165] on span "Ecommerce order" at bounding box center [1269, 162] width 94 height 11
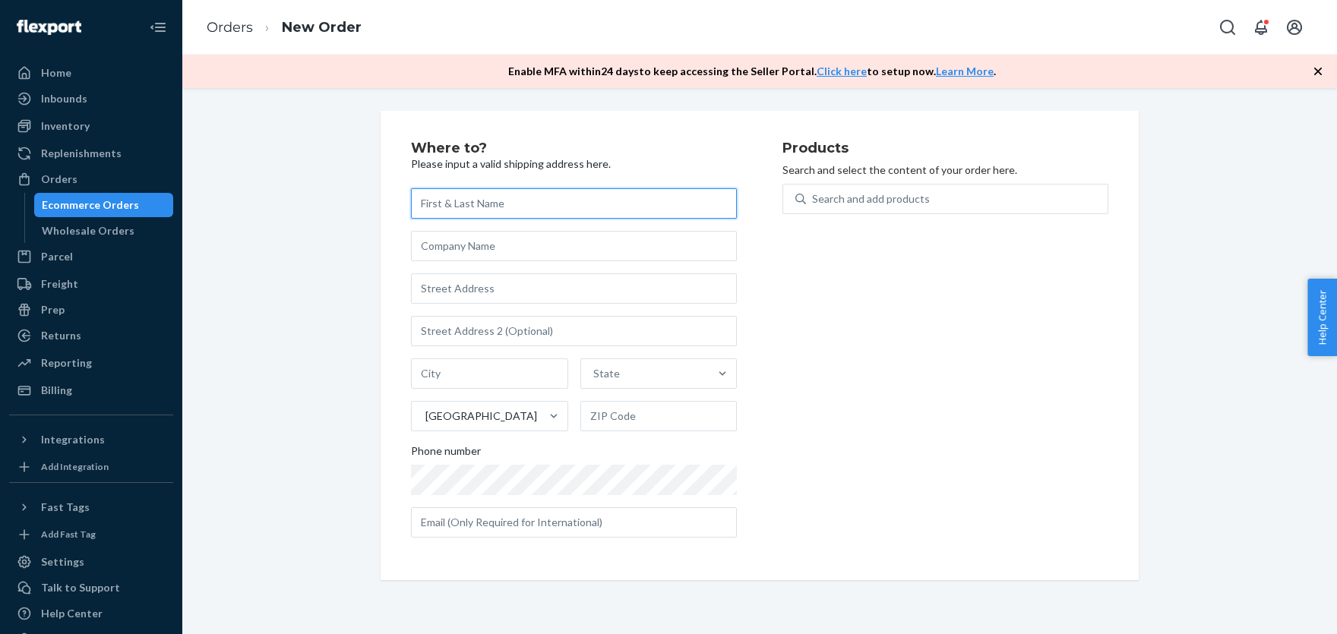
paste input "[PERSON_NAME]"
type input "[PERSON_NAME]"
paste input "[STREET_ADDRESS]"
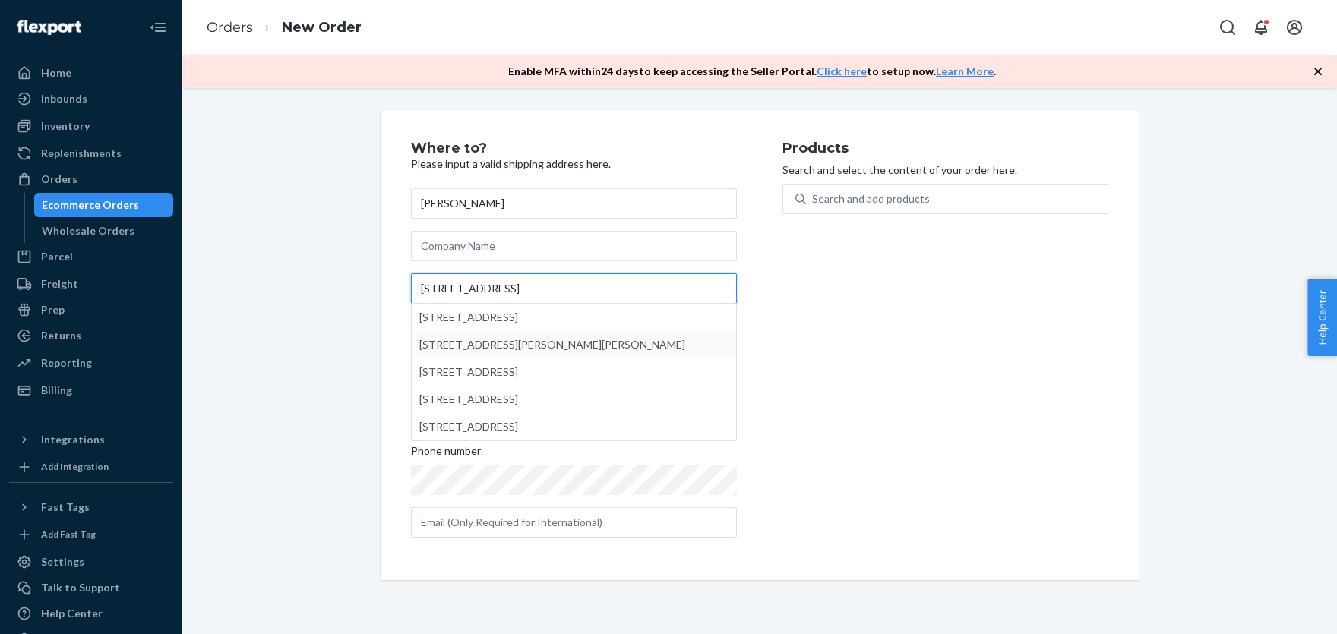
type input "[STREET_ADDRESS]"
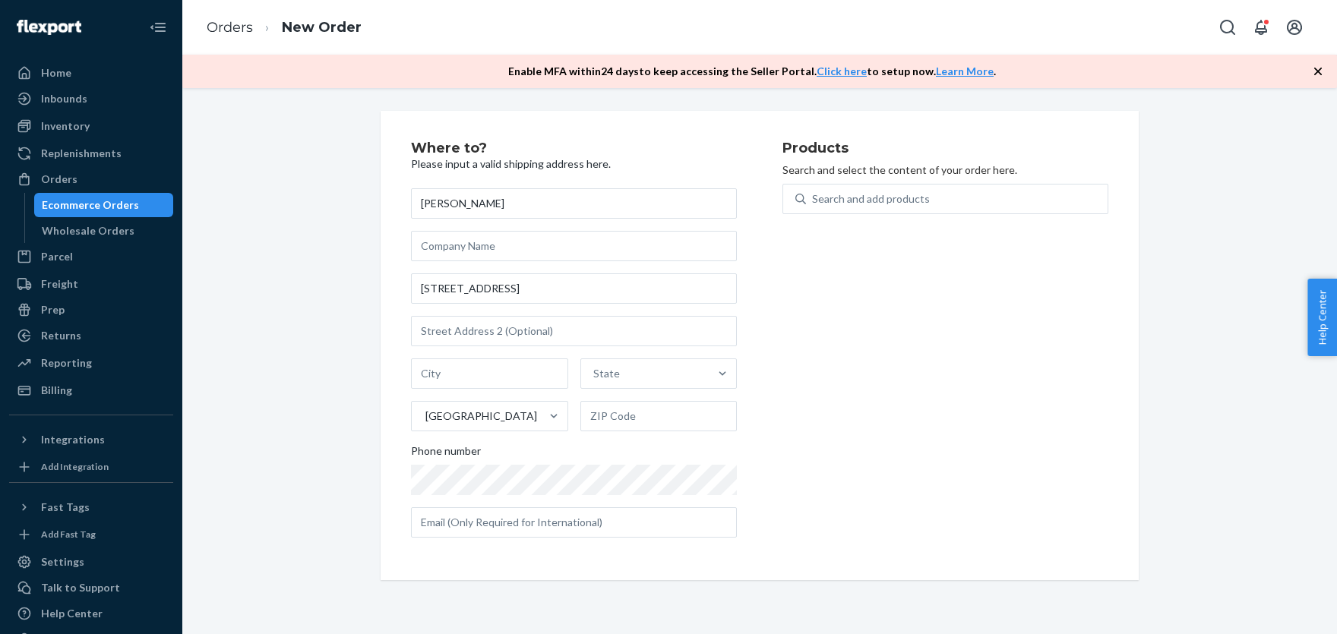
click at [315, 353] on div "Where to? Please input a valid shipping address here. [PERSON_NAME] [STREET_ADD…" at bounding box center [760, 345] width 1132 height 469
paste input "[PERSON_NAME]"
type input "[PERSON_NAME]"
paste input "04038-4031"
type input "04038-4031"
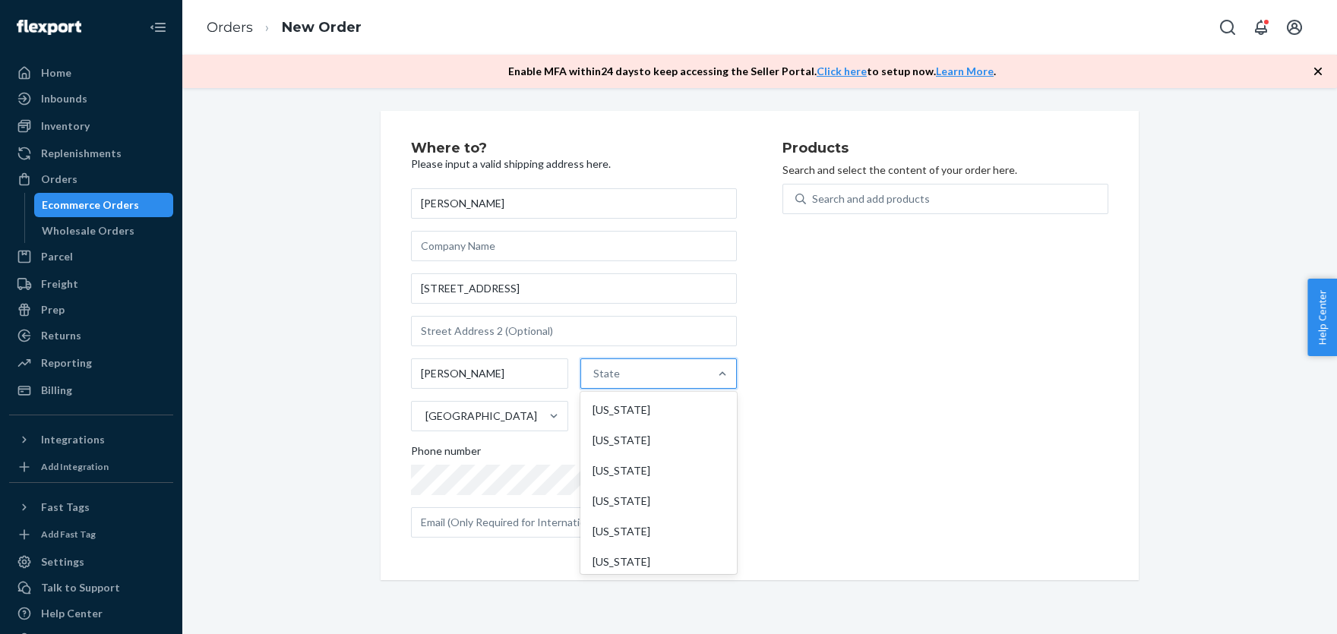
click at [618, 374] on div "State" at bounding box center [645, 374] width 128 height 30
click at [595, 374] on input "option [US_STATE] focused, 1 of 59. 59 results available. Use Up and Down to ch…" at bounding box center [594, 373] width 2 height 15
type input "mai"
click at [608, 410] on div "[US_STATE]" at bounding box center [656, 410] width 153 height 30
click at [608, 381] on input "mai" at bounding box center [599, 373] width 18 height 15
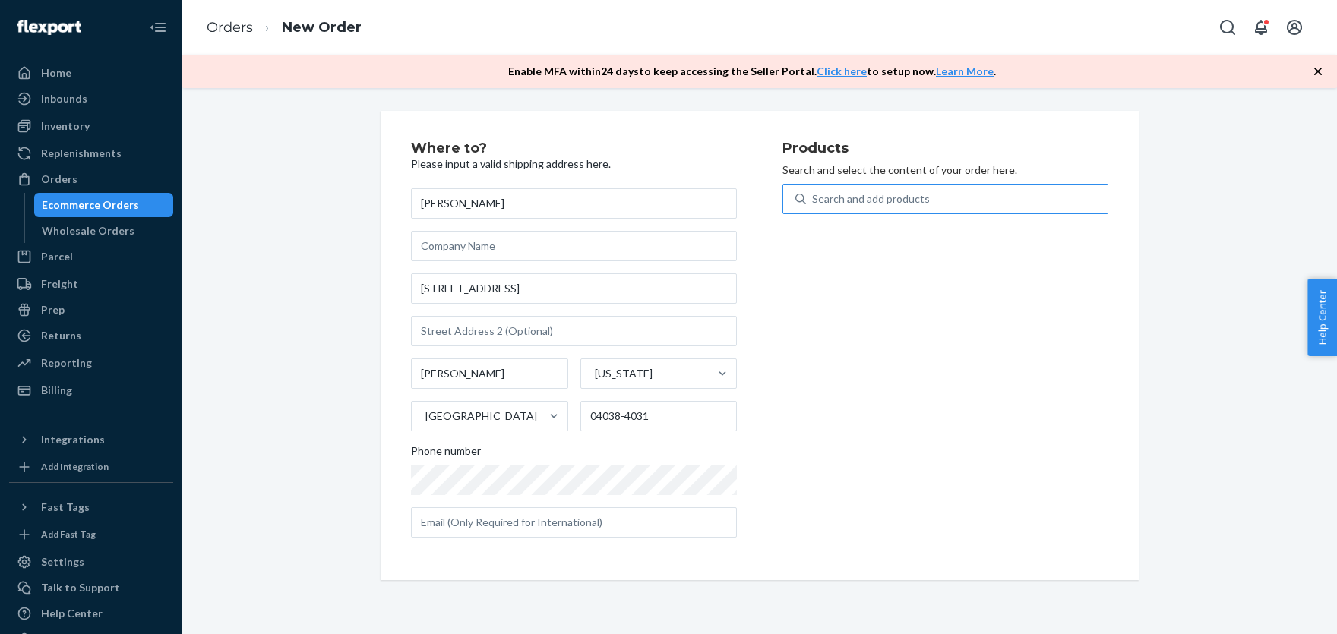
click at [896, 197] on div "Search and add products" at bounding box center [871, 198] width 118 height 15
paste input "LUG2018LG"
type input "LUG2018LG"
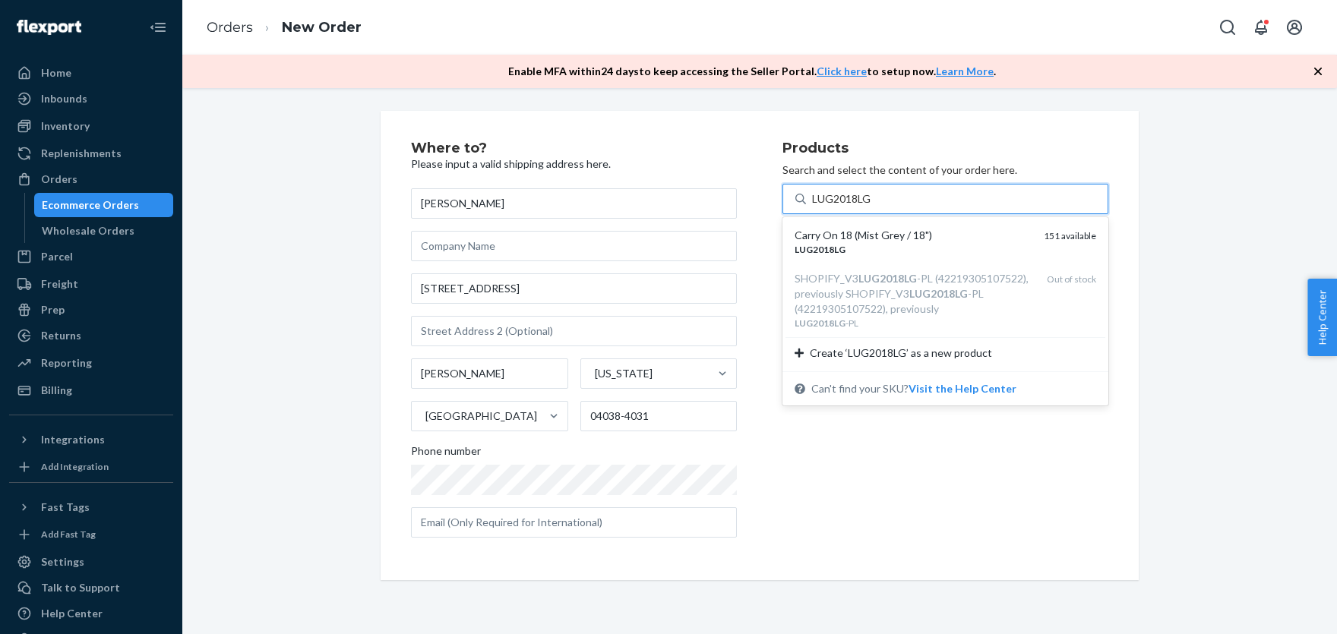
click at [858, 239] on div "Carry On 18 (Mist Grey / 18")" at bounding box center [913, 235] width 237 height 15
click at [858, 207] on input "LUG2018LG" at bounding box center [842, 198] width 60 height 15
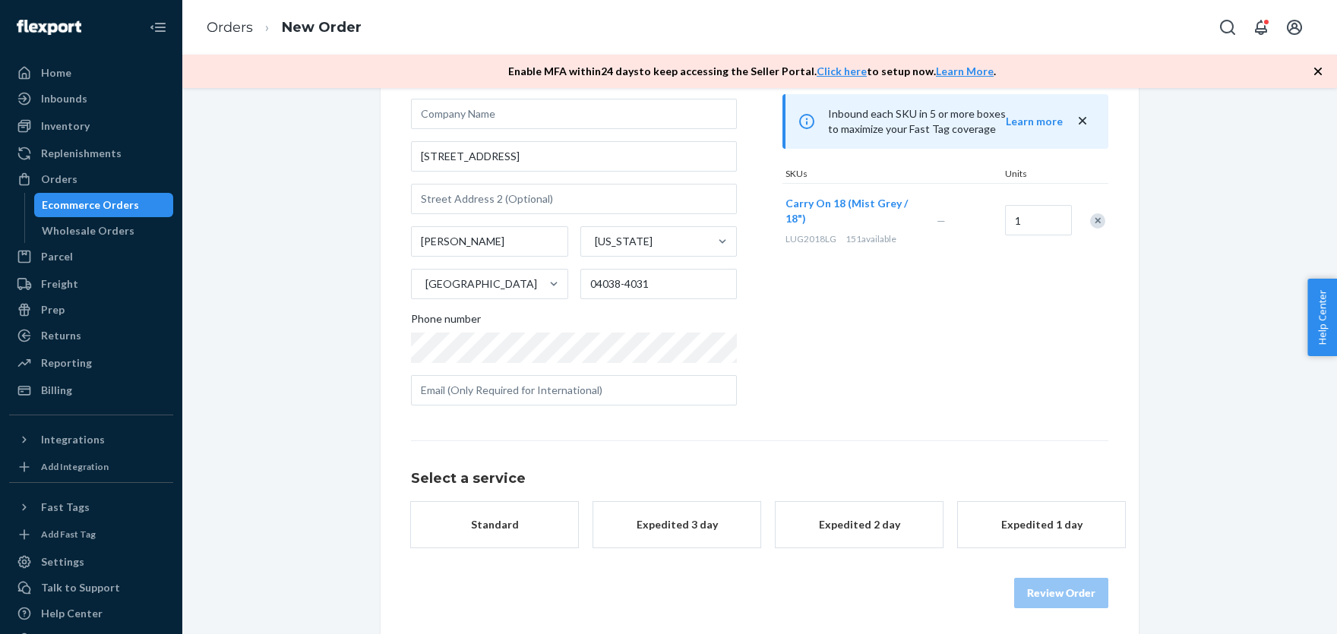
scroll to position [136, 0]
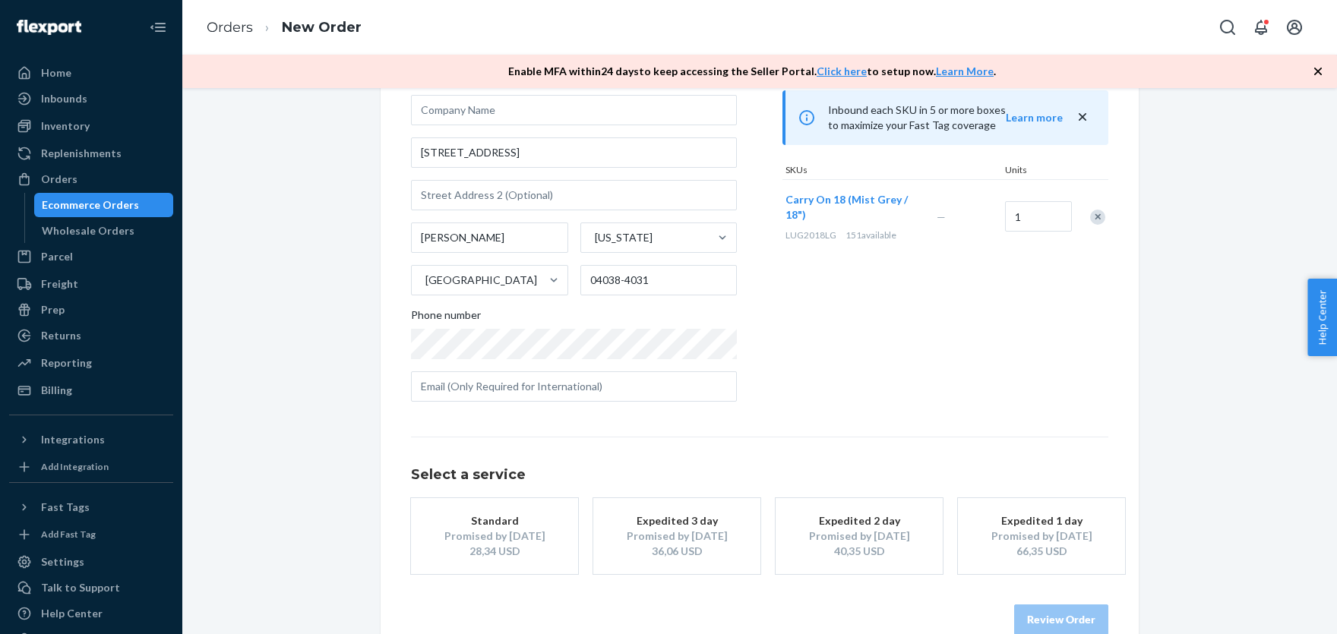
click at [488, 529] on div "Promised by [DATE]" at bounding box center [495, 536] width 122 height 15
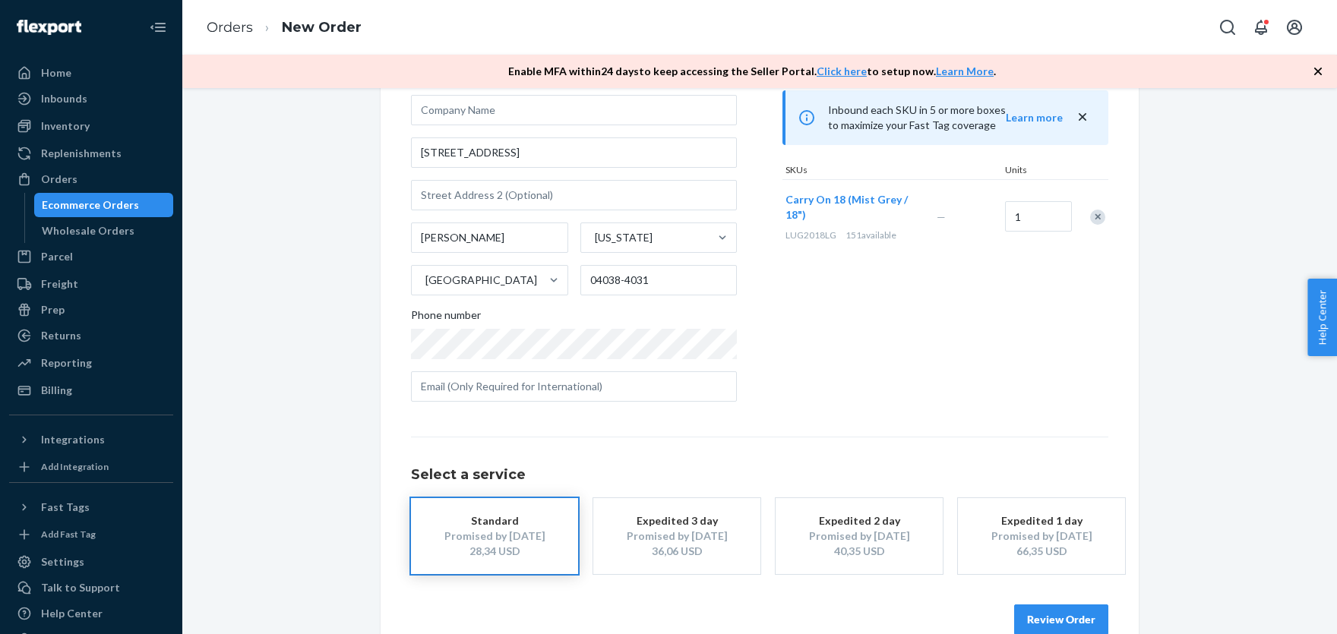
click at [1063, 625] on button "Review Order" at bounding box center [1061, 620] width 94 height 30
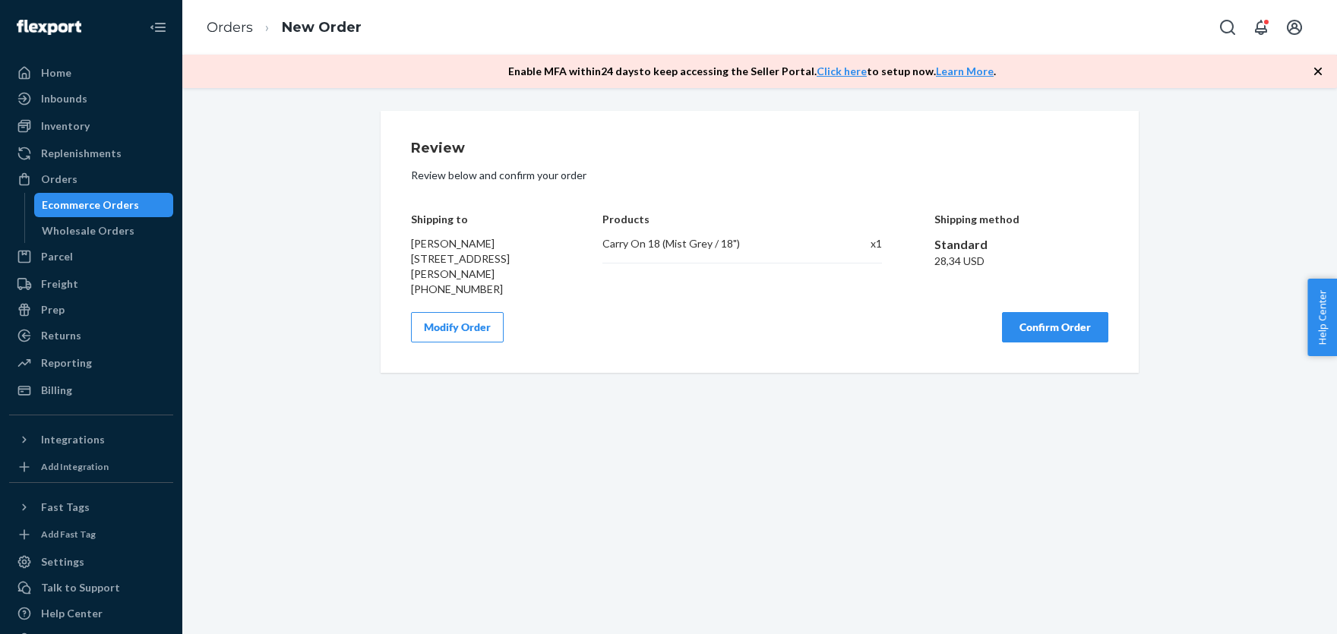
scroll to position [0, 0]
click at [431, 239] on span "[PERSON_NAME] [STREET_ADDRESS][PERSON_NAME]" at bounding box center [460, 258] width 99 height 43
copy span "[PERSON_NAME]"
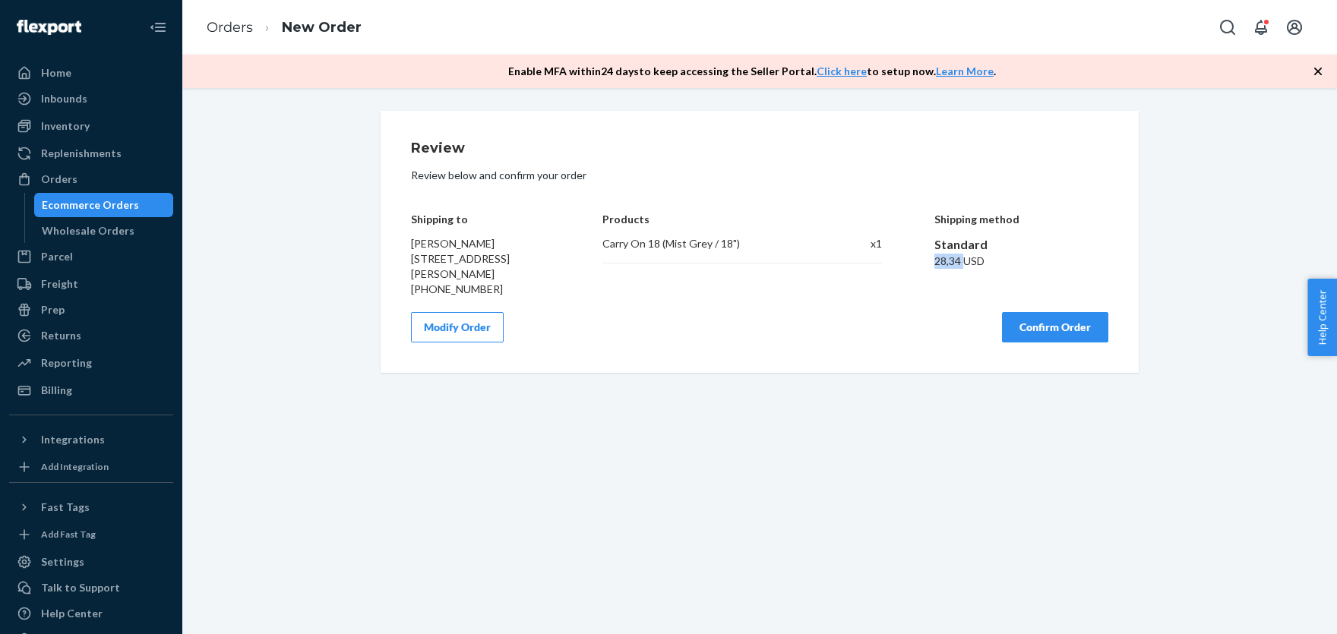
drag, startPoint x: 936, startPoint y: 264, endPoint x: 962, endPoint y: 265, distance: 26.6
click at [962, 265] on div "28,34 USD" at bounding box center [1021, 261] width 175 height 15
copy div "28,34"
click at [1062, 330] on button "Confirm Order" at bounding box center [1055, 327] width 106 height 30
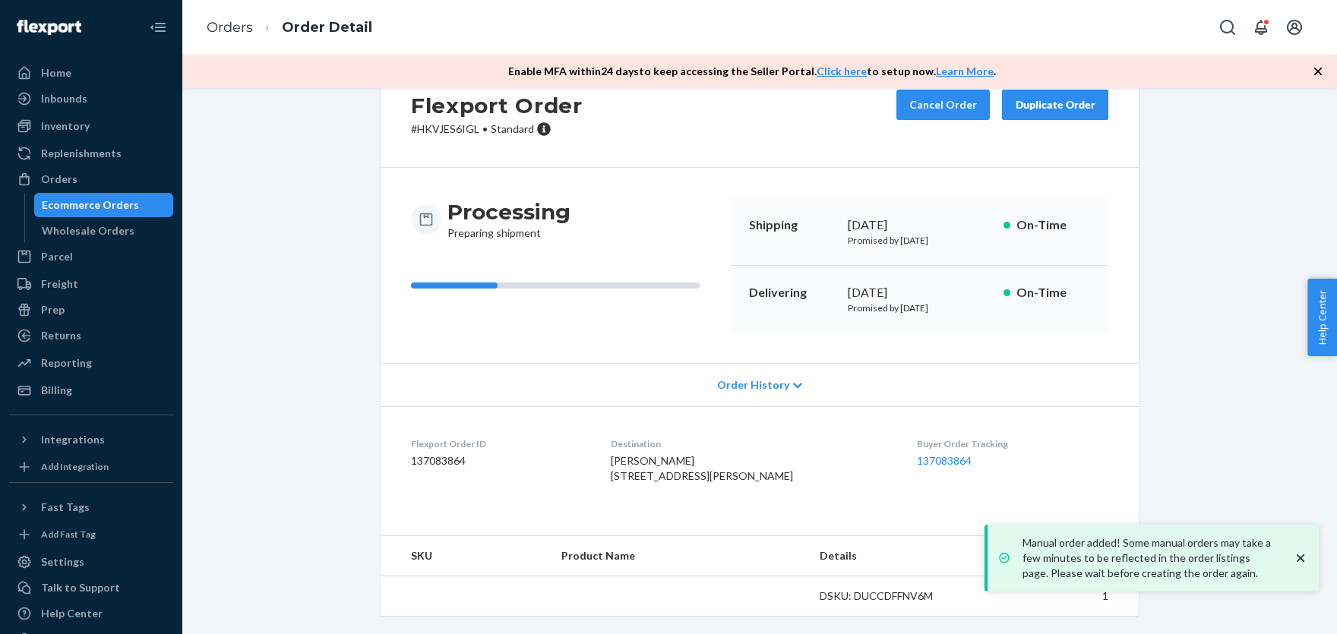
scroll to position [81, 0]
drag, startPoint x: 895, startPoint y: 431, endPoint x: 966, endPoint y: 434, distance: 71.5
click at [966, 434] on dl "Flexport Order ID 137083864 Destination [PERSON_NAME] [STREET_ADDRESS][PERSON_N…" at bounding box center [760, 463] width 758 height 114
copy link "137083864"
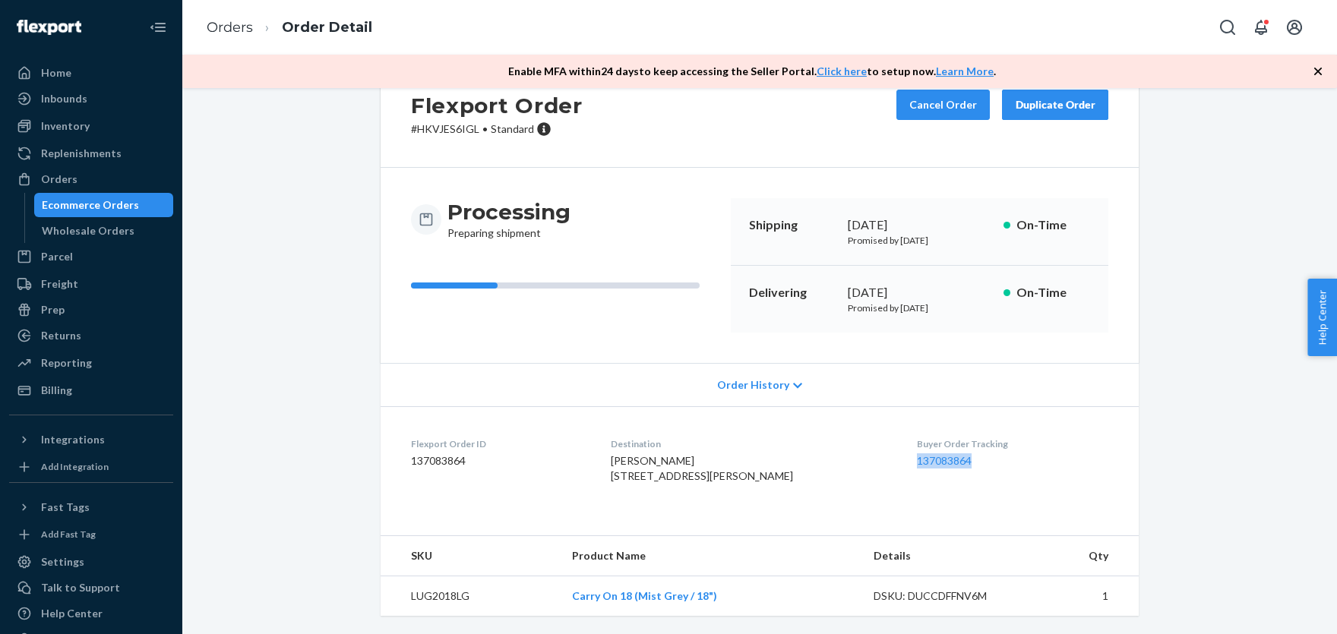
scroll to position [0, 0]
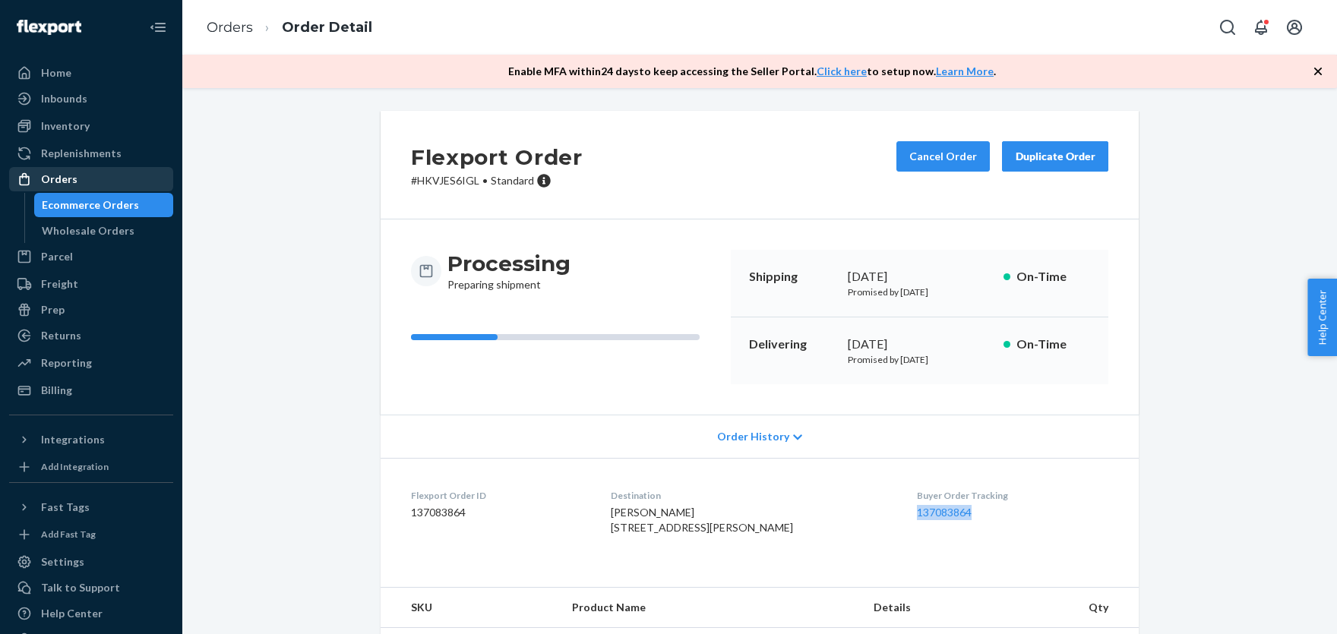
click at [65, 177] on div "Orders" at bounding box center [59, 179] width 36 height 15
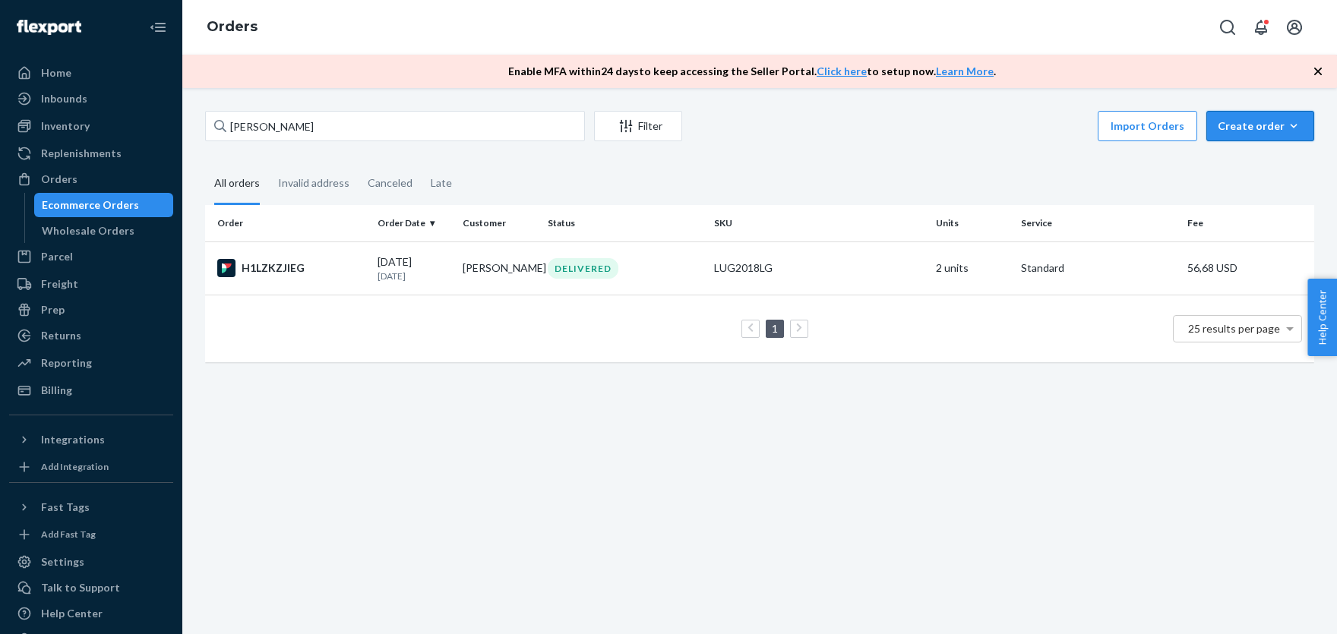
drag, startPoint x: 1256, startPoint y: 127, endPoint x: 1247, endPoint y: 137, distance: 12.9
click at [1255, 127] on div "Create order" at bounding box center [1260, 125] width 85 height 15
drag, startPoint x: 1244, startPoint y: 158, endPoint x: 945, endPoint y: 75, distance: 310.5
click at [1241, 158] on span "Ecommerce order" at bounding box center [1269, 162] width 94 height 11
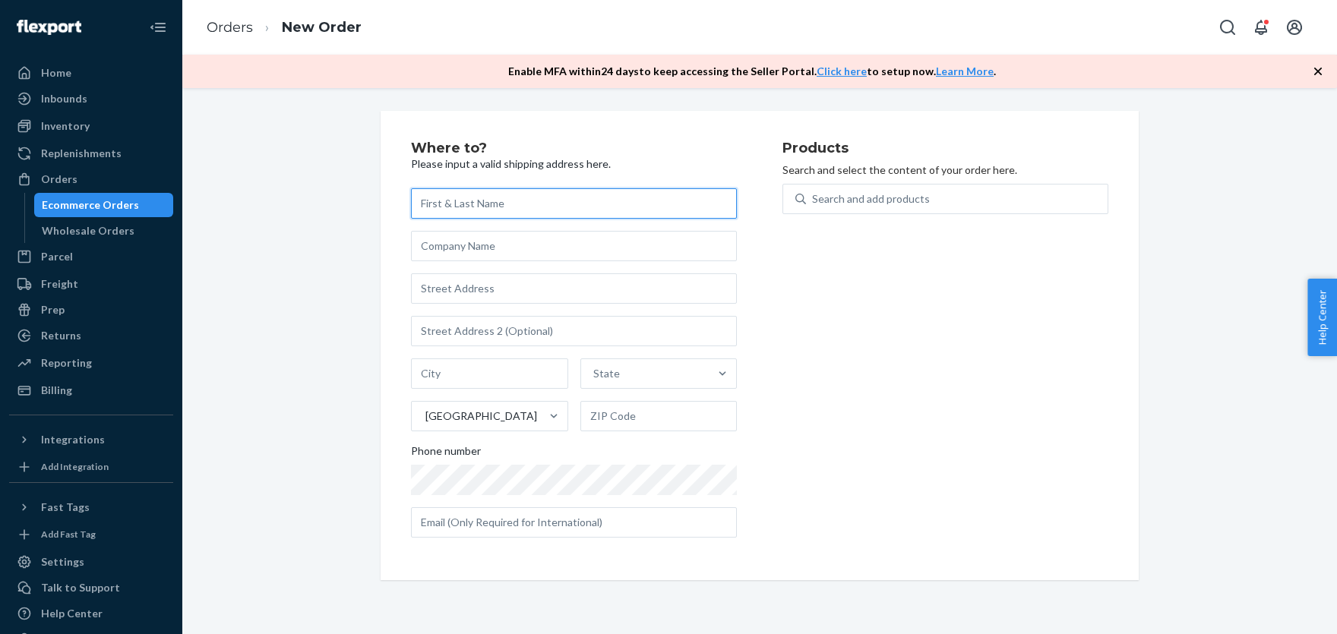
paste input "[PERSON_NAME]"
type input "[PERSON_NAME]"
click at [450, 289] on input "text" at bounding box center [574, 288] width 326 height 30
paste input "[STREET_ADDRESS]"
type input "422 Nottoway Walk"
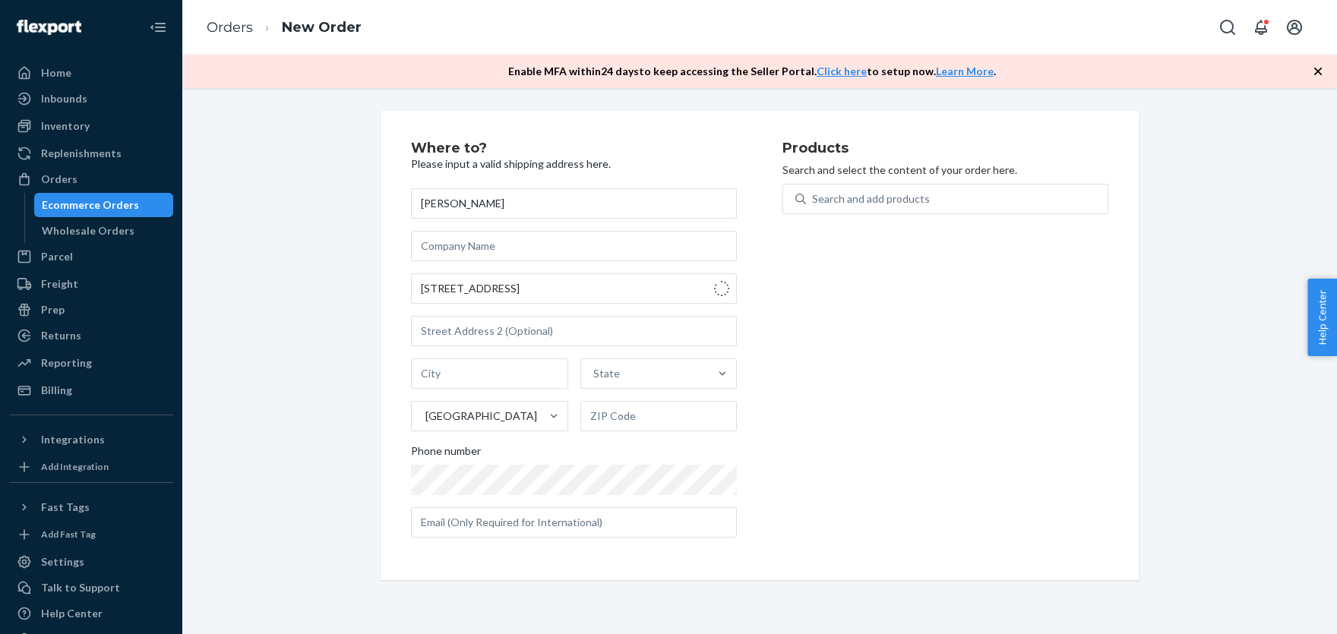
type input "[GEOGRAPHIC_DATA]"
drag, startPoint x: 653, startPoint y: 416, endPoint x: 504, endPoint y: 393, distance: 150.6
click at [580, 401] on input "22304" at bounding box center [658, 416] width 157 height 30
paste input "-7701"
type input "22304-7701"
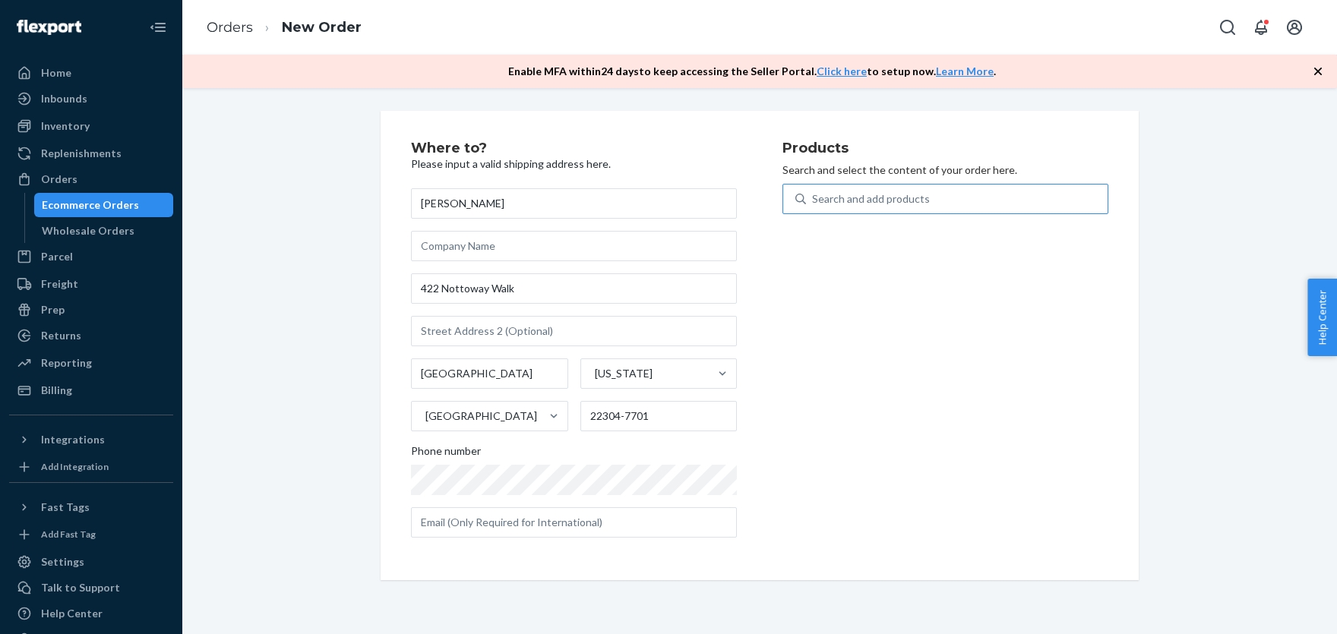
click at [855, 191] on div "Search and add products" at bounding box center [957, 198] width 302 height 27
click at [814, 191] on input "Search and add products" at bounding box center [813, 198] width 2 height 15
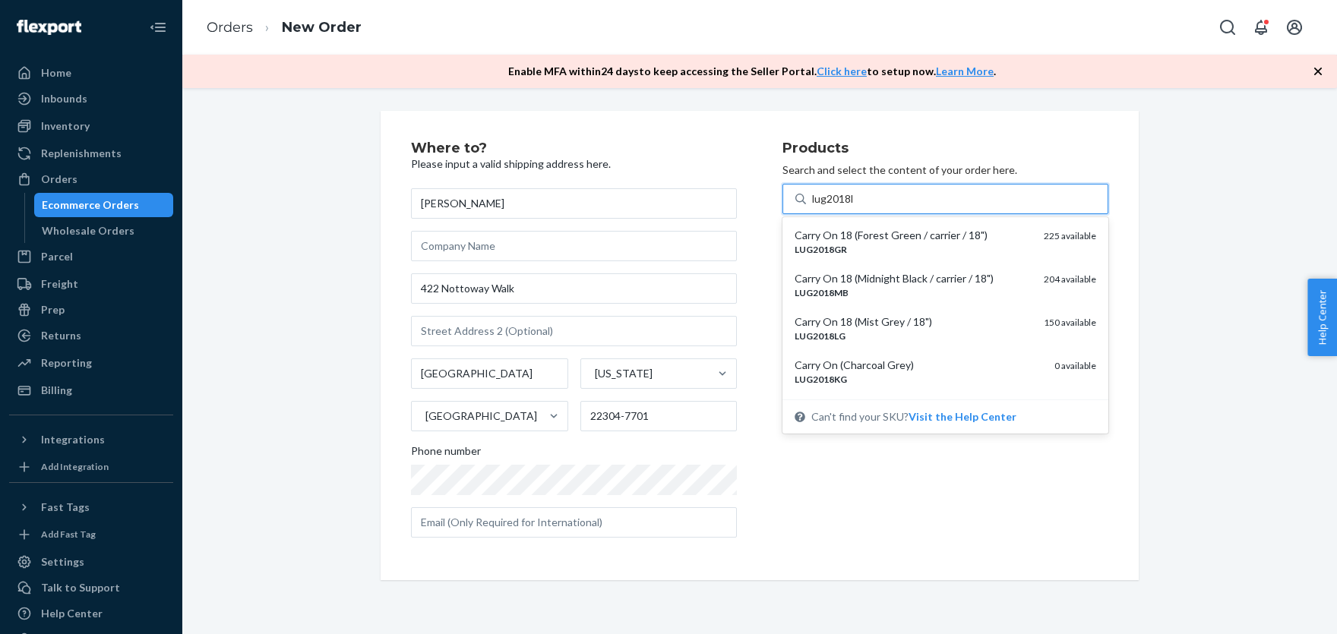
type input "lug2018lg"
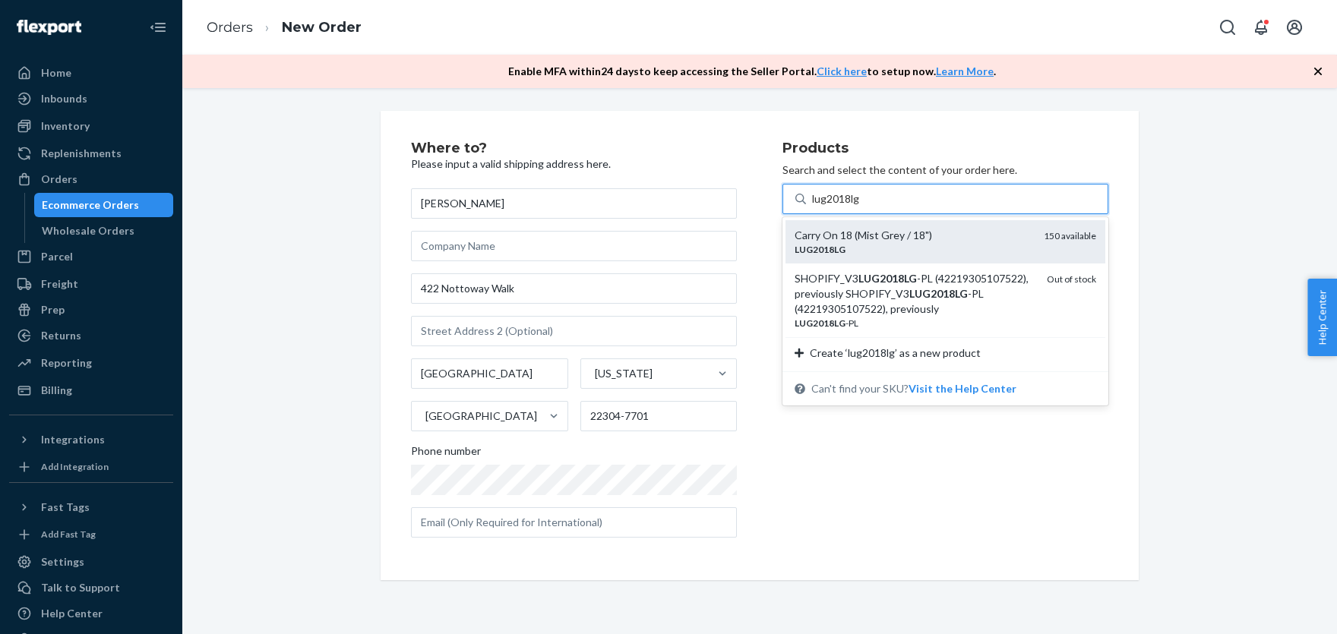
click at [830, 229] on div "Carry On 18 (Mist Grey / 18")" at bounding box center [913, 235] width 237 height 15
click at [830, 207] on input "lug2018lg" at bounding box center [836, 198] width 49 height 15
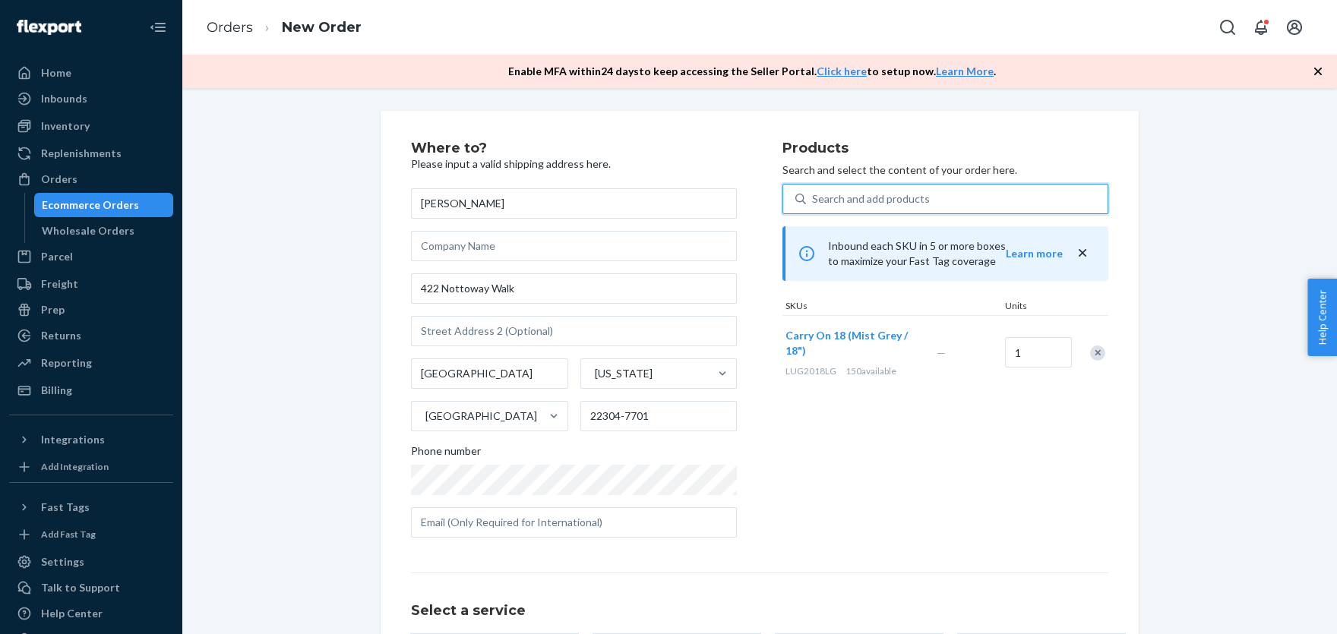
scroll to position [136, 0]
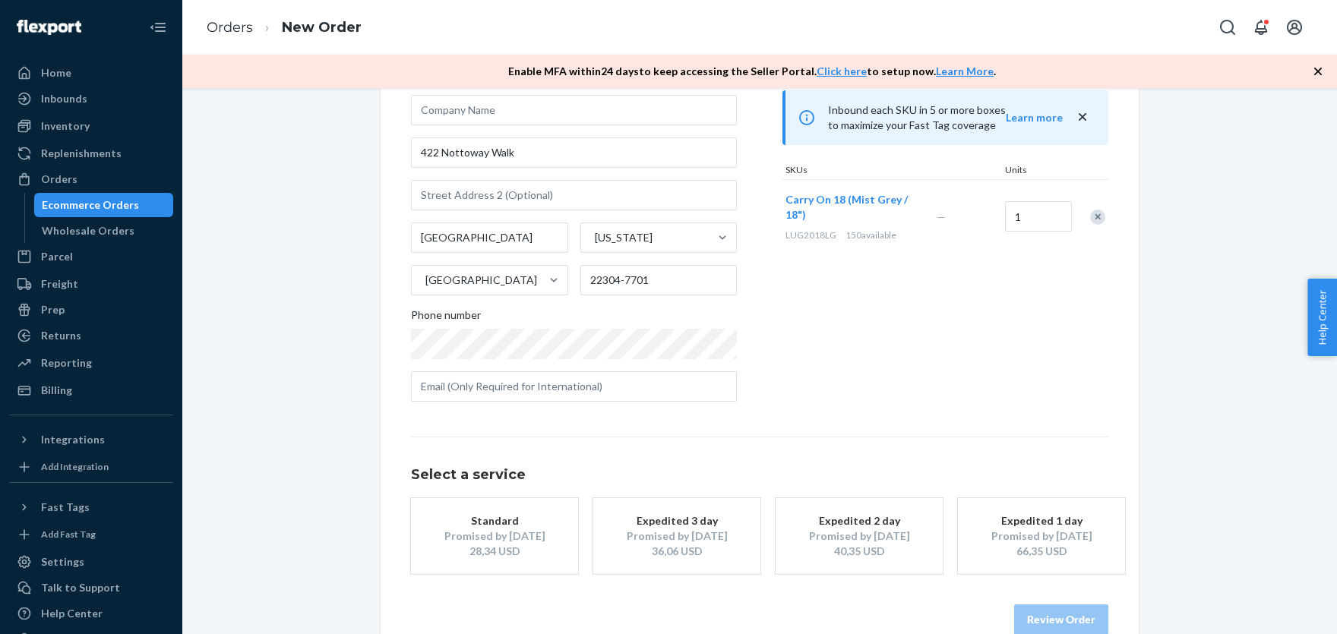
click at [517, 516] on div "Standard" at bounding box center [495, 520] width 122 height 15
